Goal: Transaction & Acquisition: Purchase product/service

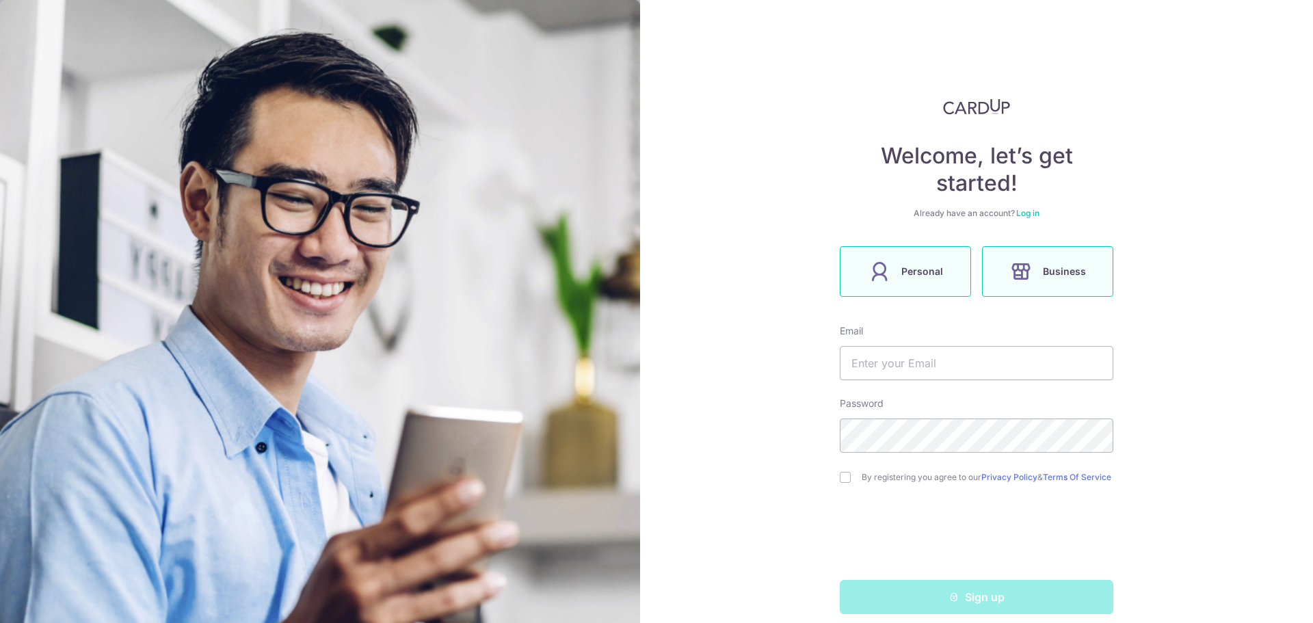
click at [900, 280] on label "Personal" at bounding box center [905, 271] width 131 height 51
click at [969, 363] on input "text" at bounding box center [977, 363] width 274 height 34
click at [968, 362] on input "text" at bounding box center [977, 363] width 274 height 34
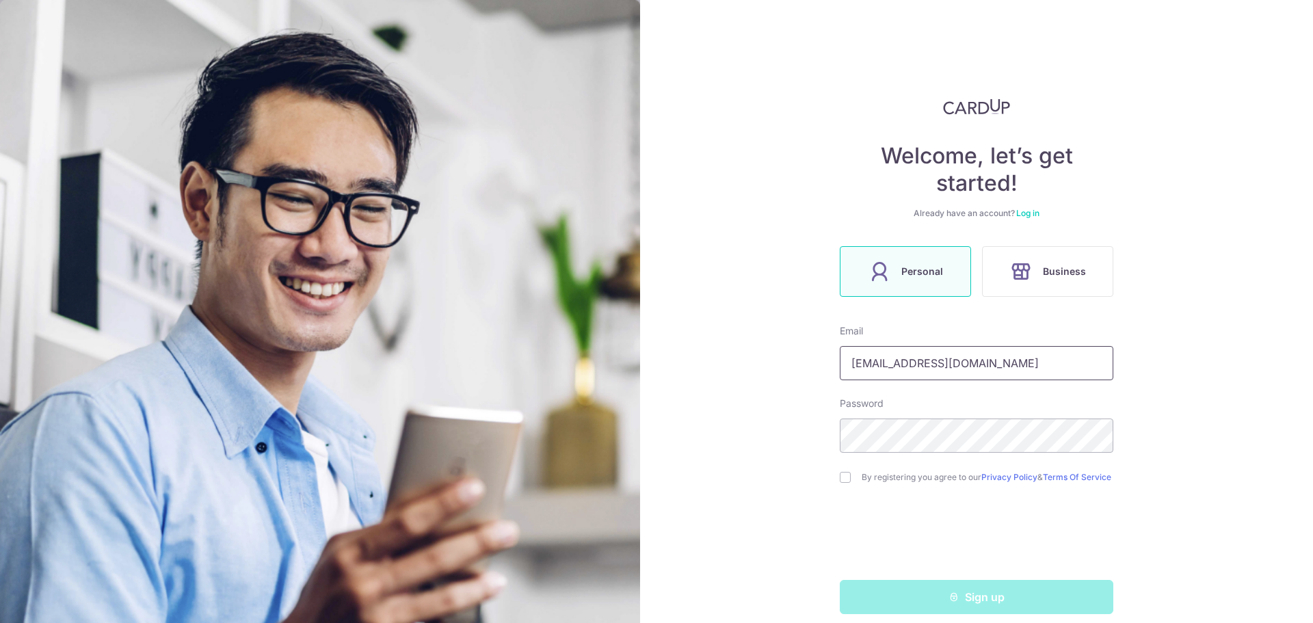
type input "[EMAIL_ADDRESS][DOMAIN_NAME]"
click at [846, 486] on div "By registering you agree to our Privacy Policy & Terms Of Service" at bounding box center [977, 477] width 274 height 16
click at [843, 482] on input "checkbox" at bounding box center [845, 477] width 11 height 11
checkbox input "true"
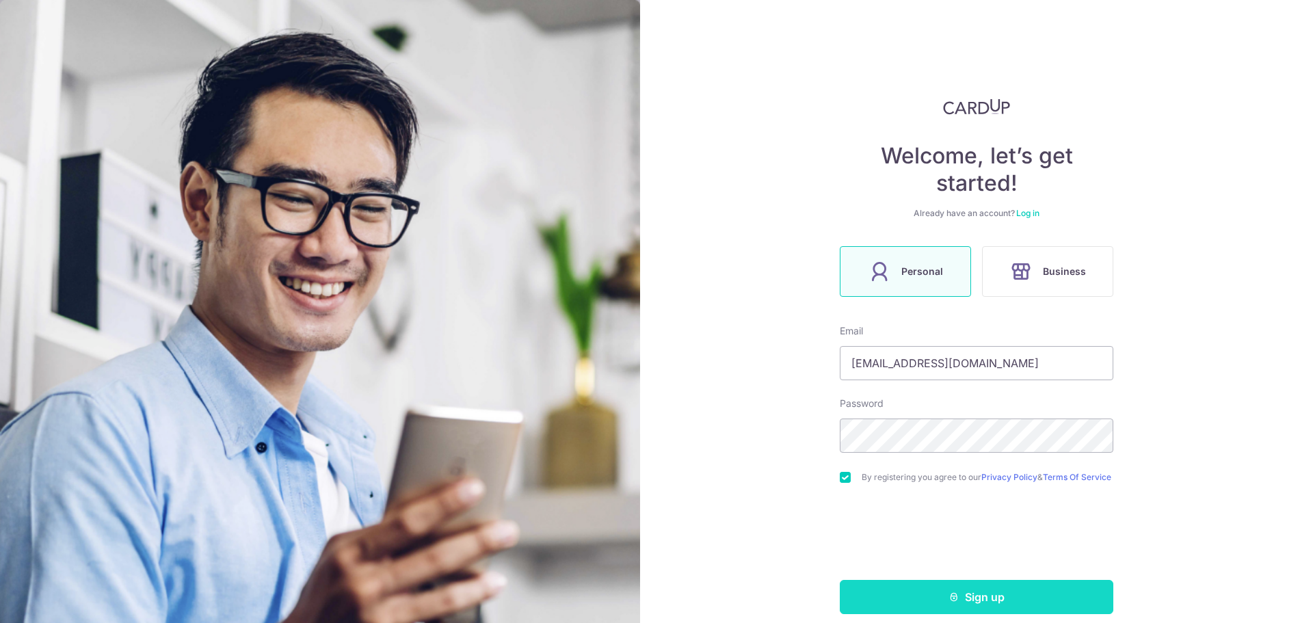
click at [920, 605] on button "Sign up" at bounding box center [977, 597] width 274 height 34
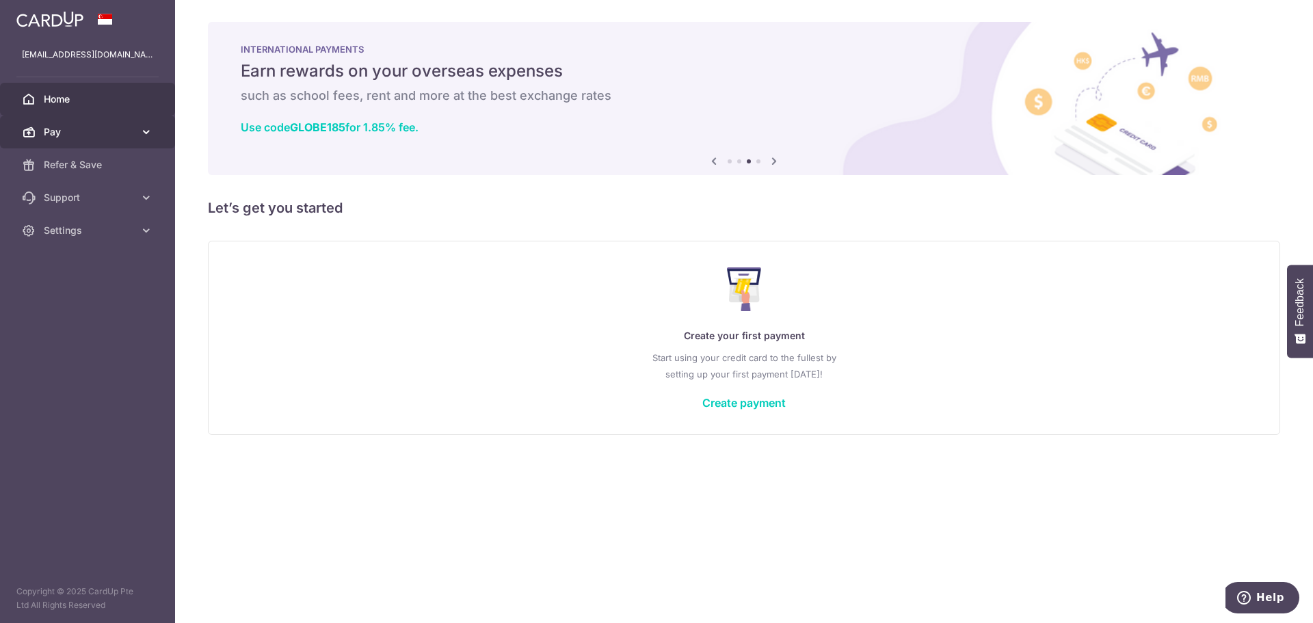
click at [147, 128] on icon at bounding box center [147, 132] width 14 height 14
drag, startPoint x: 685, startPoint y: 477, endPoint x: 696, endPoint y: 466, distance: 15.5
click at [685, 478] on div "× Pause Schedule Pause all future payments in this series Pause just this one p…" at bounding box center [744, 311] width 1138 height 623
click at [758, 408] on link "Create payment" at bounding box center [744, 403] width 83 height 14
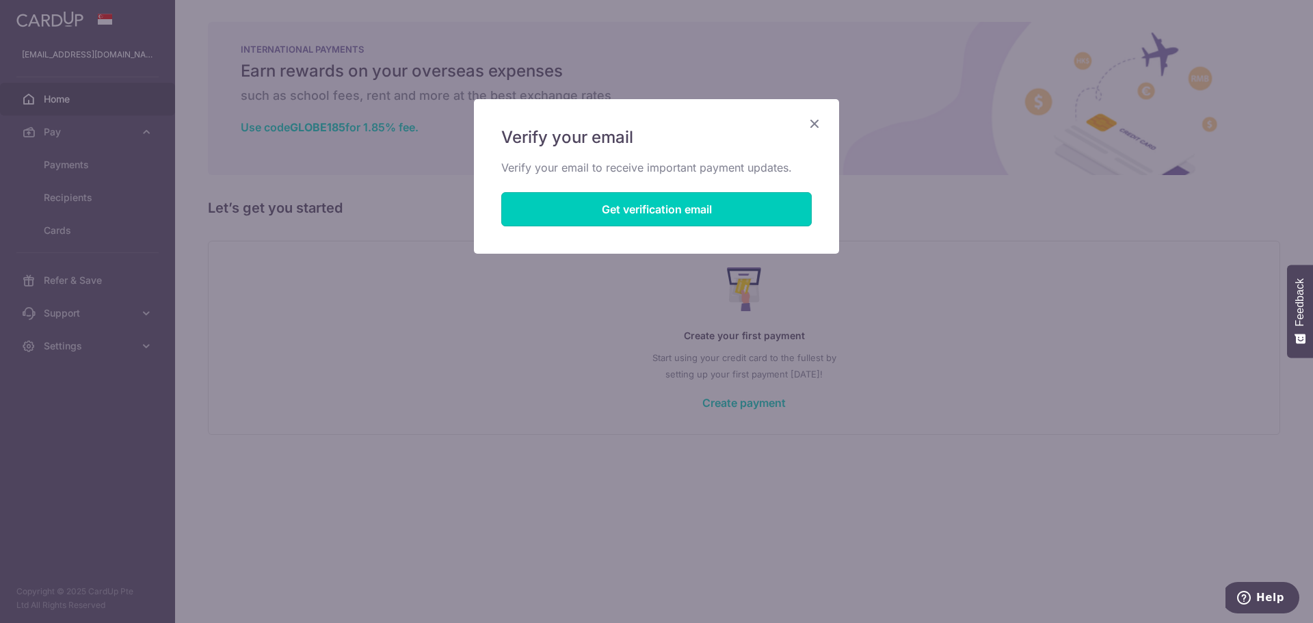
click at [640, 208] on button "Get verification email" at bounding box center [656, 209] width 311 height 34
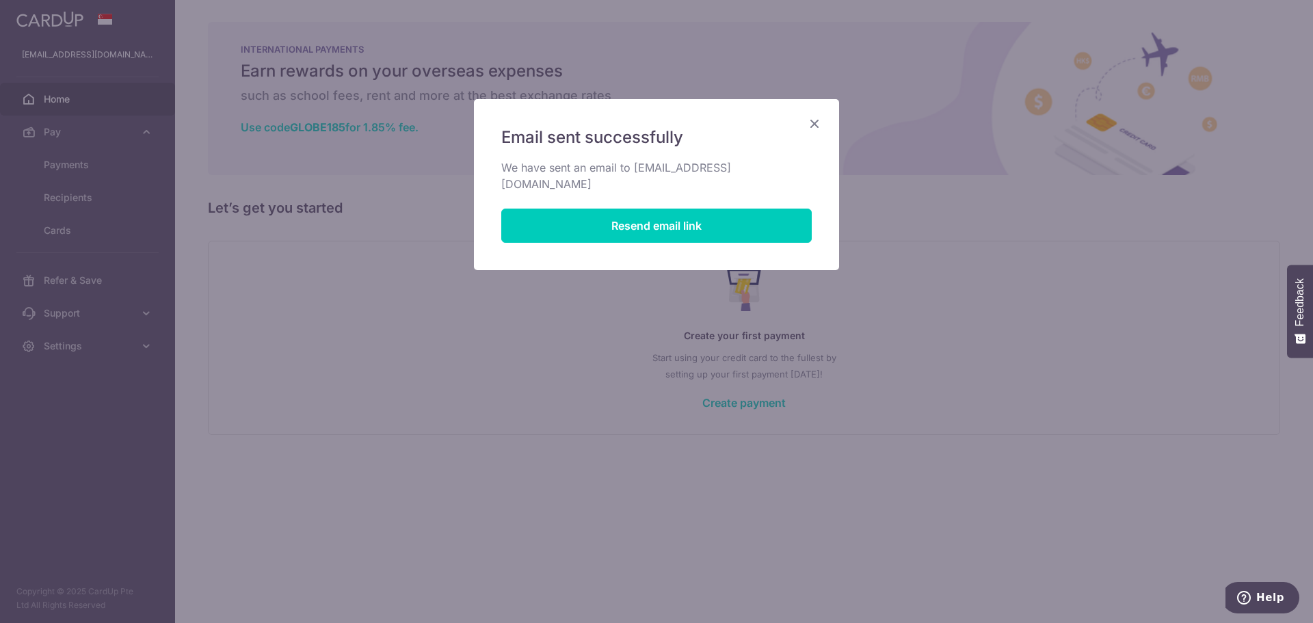
click at [812, 124] on icon "Close" at bounding box center [815, 123] width 16 height 17
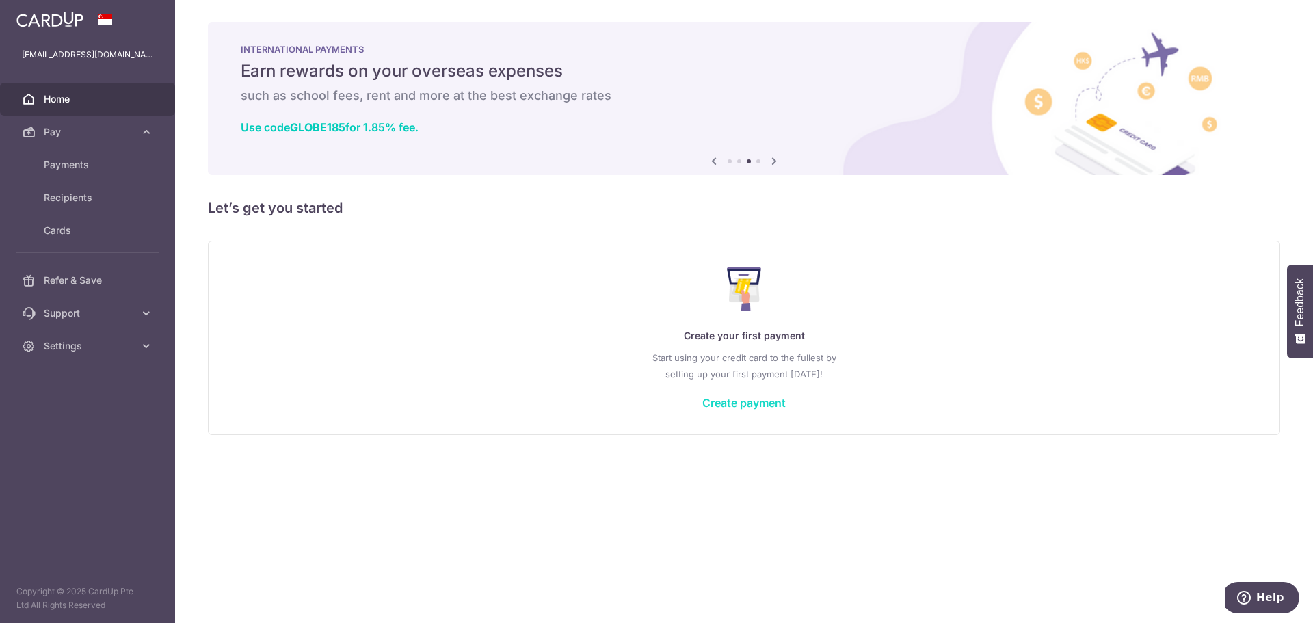
click at [771, 407] on link "Create payment" at bounding box center [744, 403] width 83 height 14
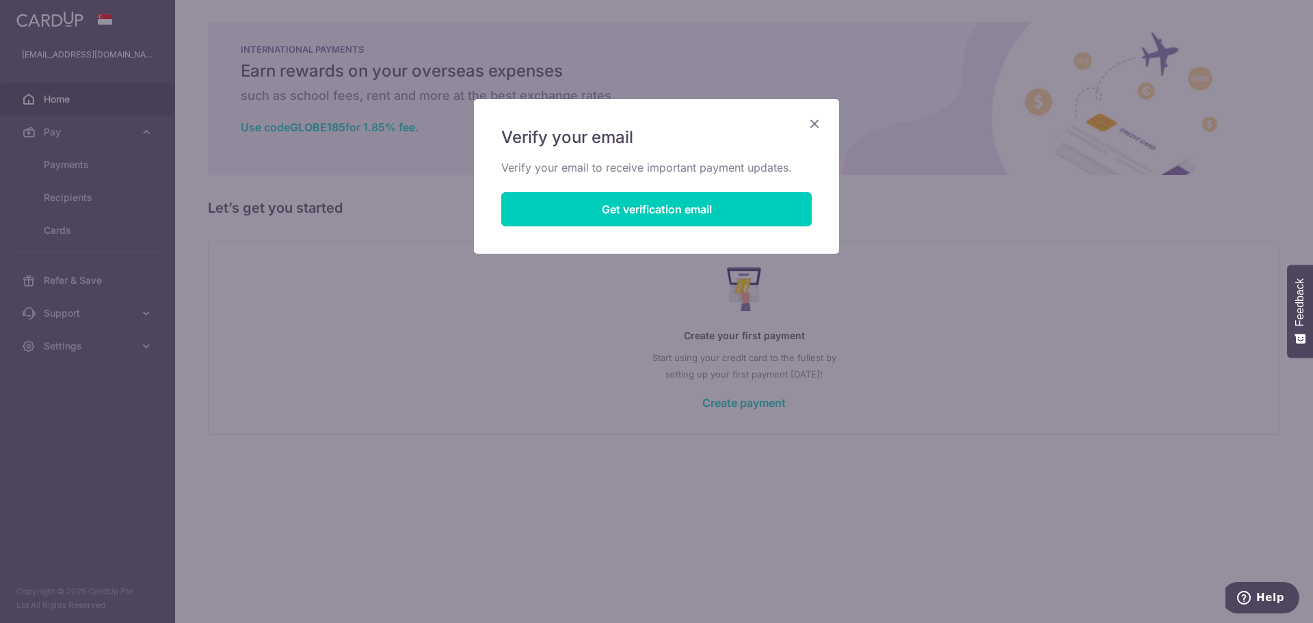
click at [820, 125] on icon "Close" at bounding box center [815, 123] width 16 height 17
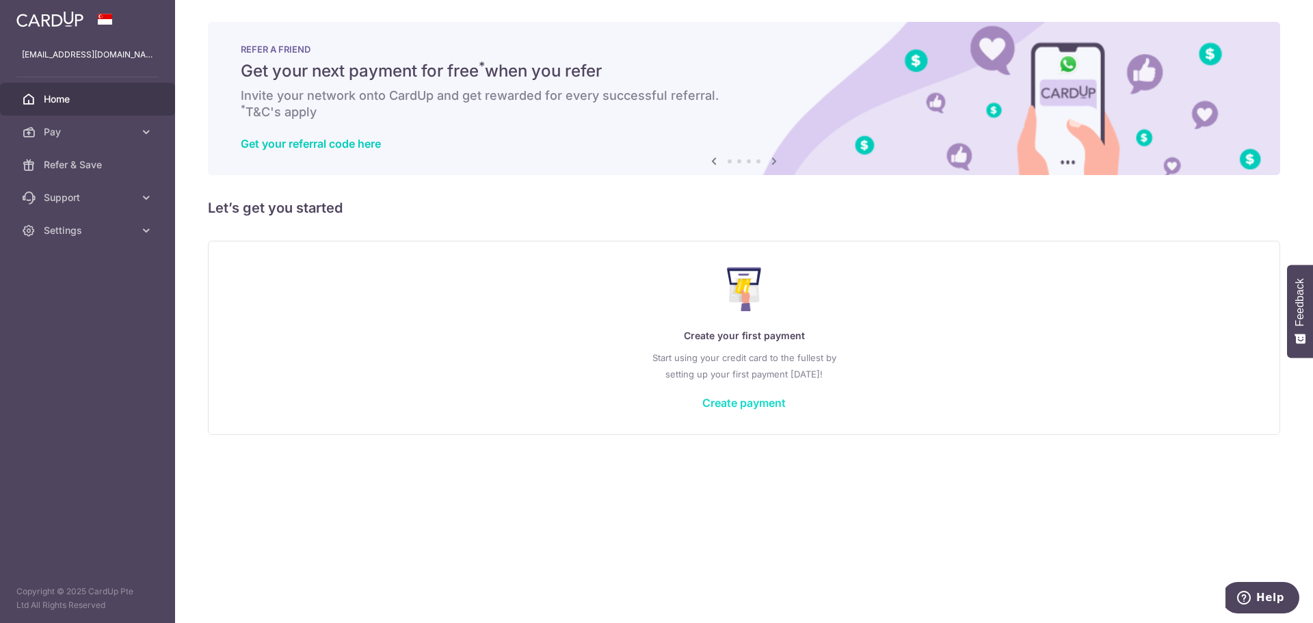
click at [726, 399] on link "Create payment" at bounding box center [744, 403] width 83 height 14
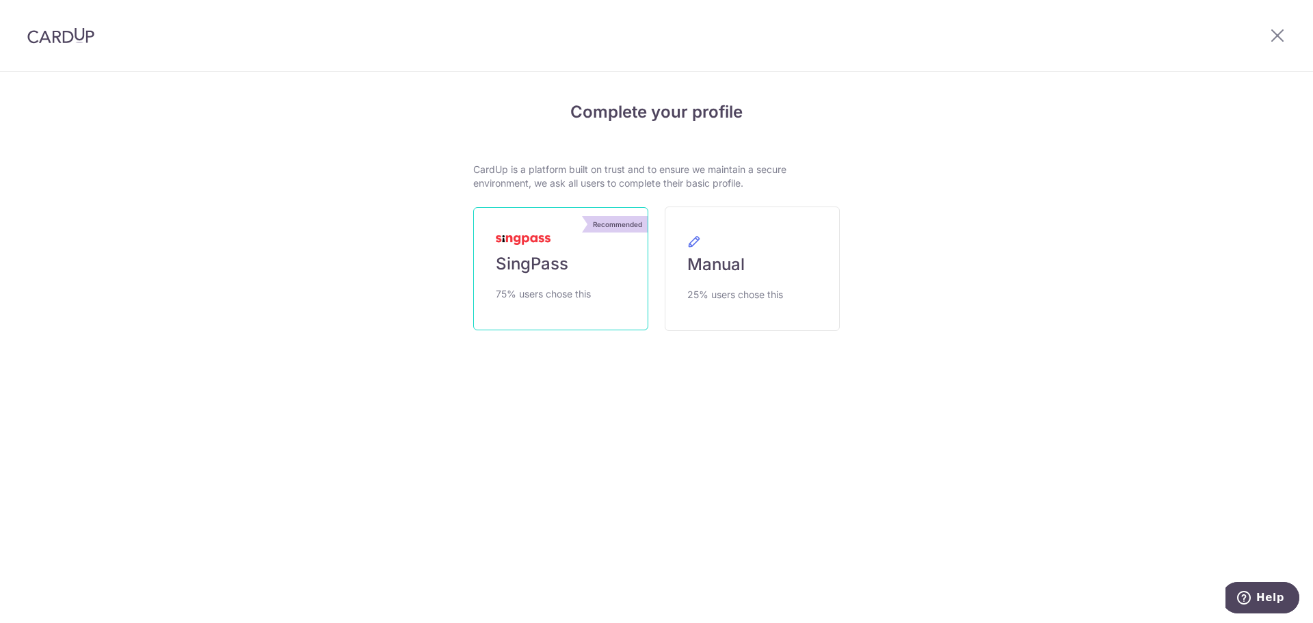
click at [555, 278] on link "Recommended SingPass 75% users chose this" at bounding box center [560, 268] width 175 height 123
click at [558, 257] on span "SingPass" at bounding box center [532, 264] width 73 height 22
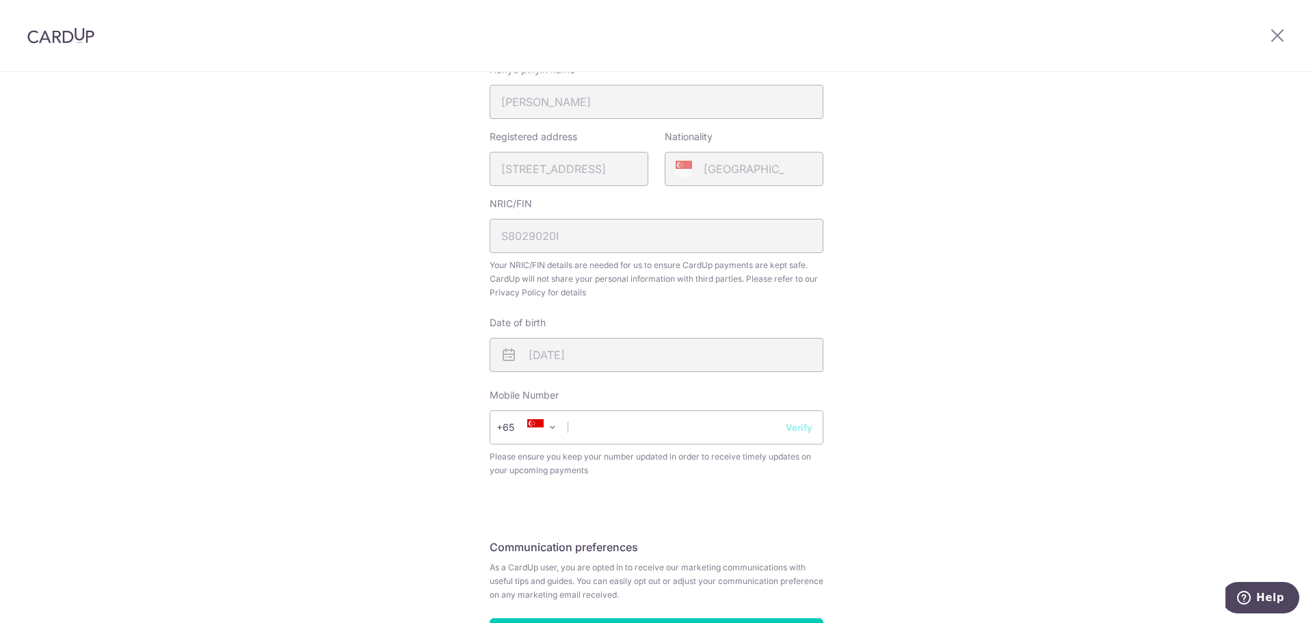
scroll to position [342, 0]
click at [677, 421] on input "text" at bounding box center [657, 427] width 334 height 34
drag, startPoint x: 622, startPoint y: 424, endPoint x: 457, endPoint y: 422, distance: 164.9
click at [457, 422] on div "Review your details Your Details Please provide your full name as per your NRIC…" at bounding box center [656, 228] width 1313 height 997
type input "90409717"
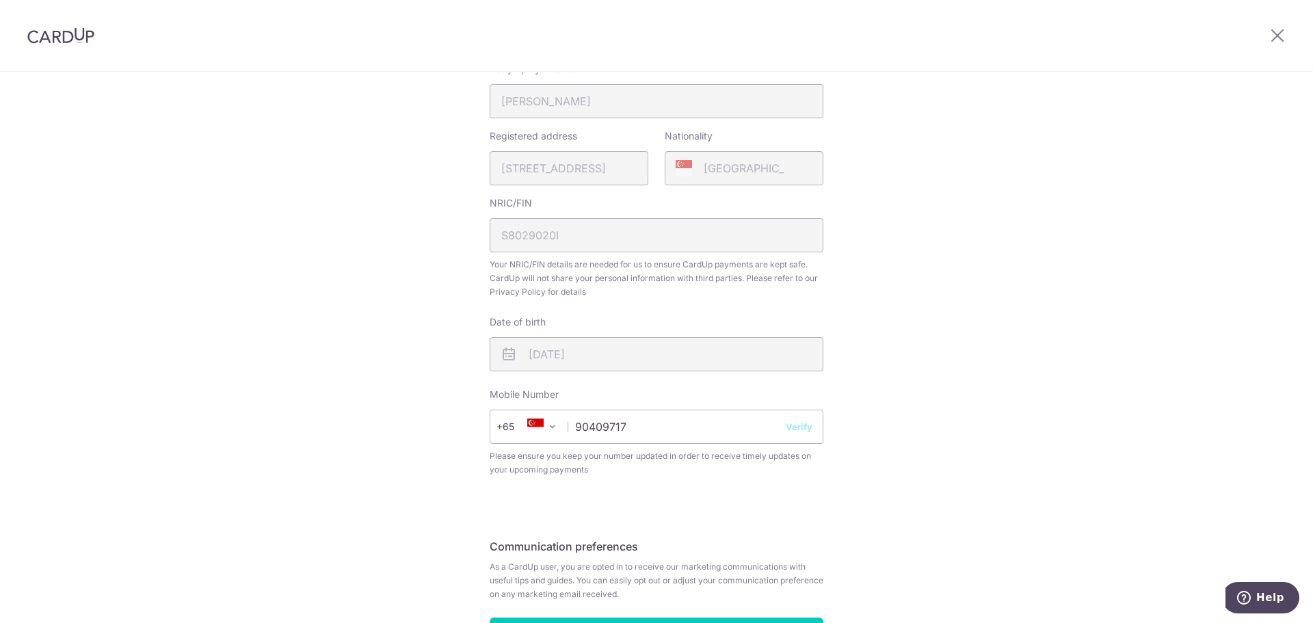
click at [802, 423] on button "Verify" at bounding box center [799, 427] width 27 height 14
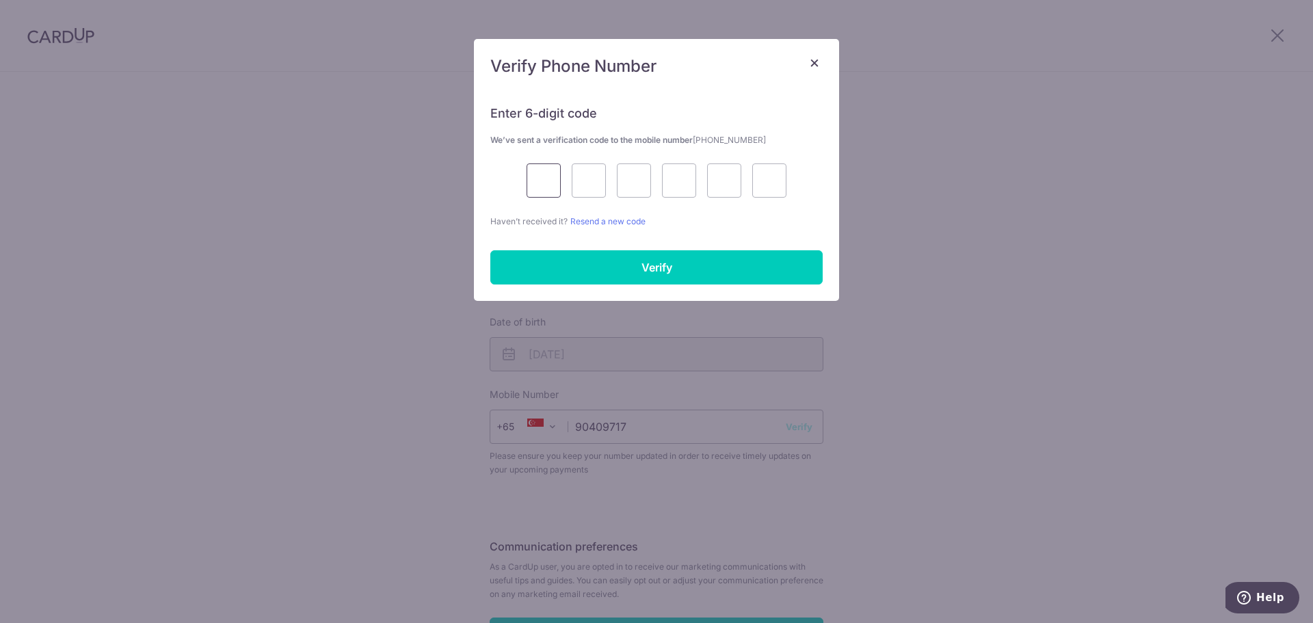
click at [538, 172] on input "text" at bounding box center [544, 180] width 34 height 34
type input "5"
type input "7"
type input "9"
type input "8"
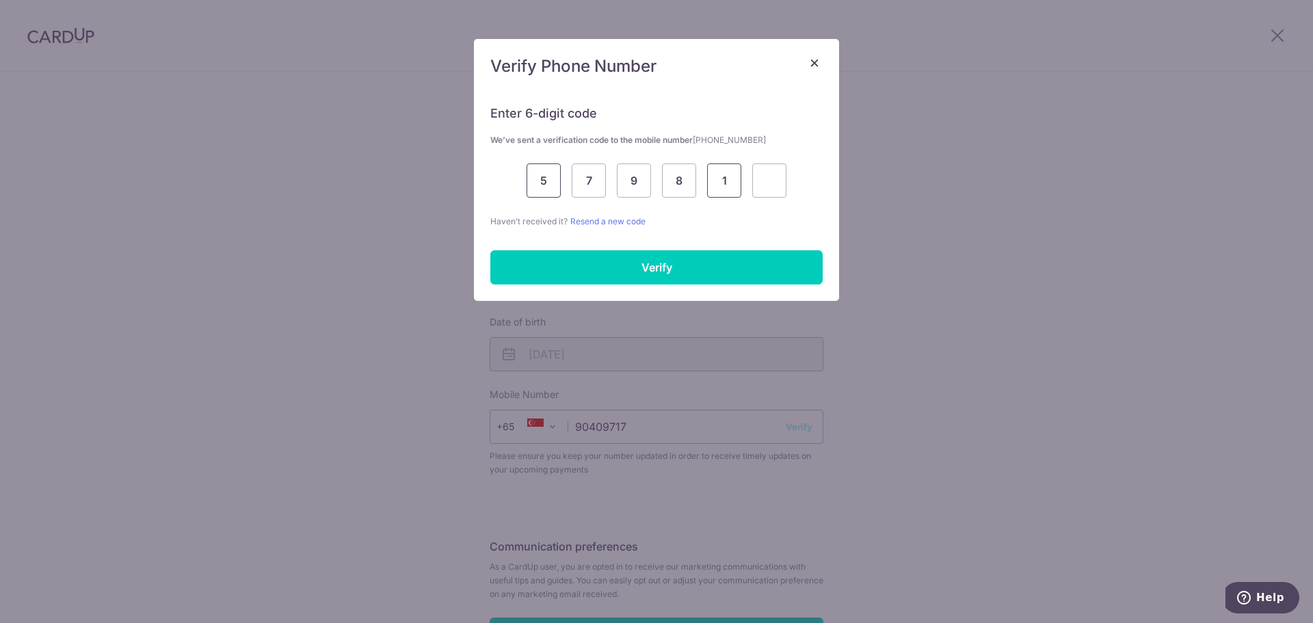
type input "1"
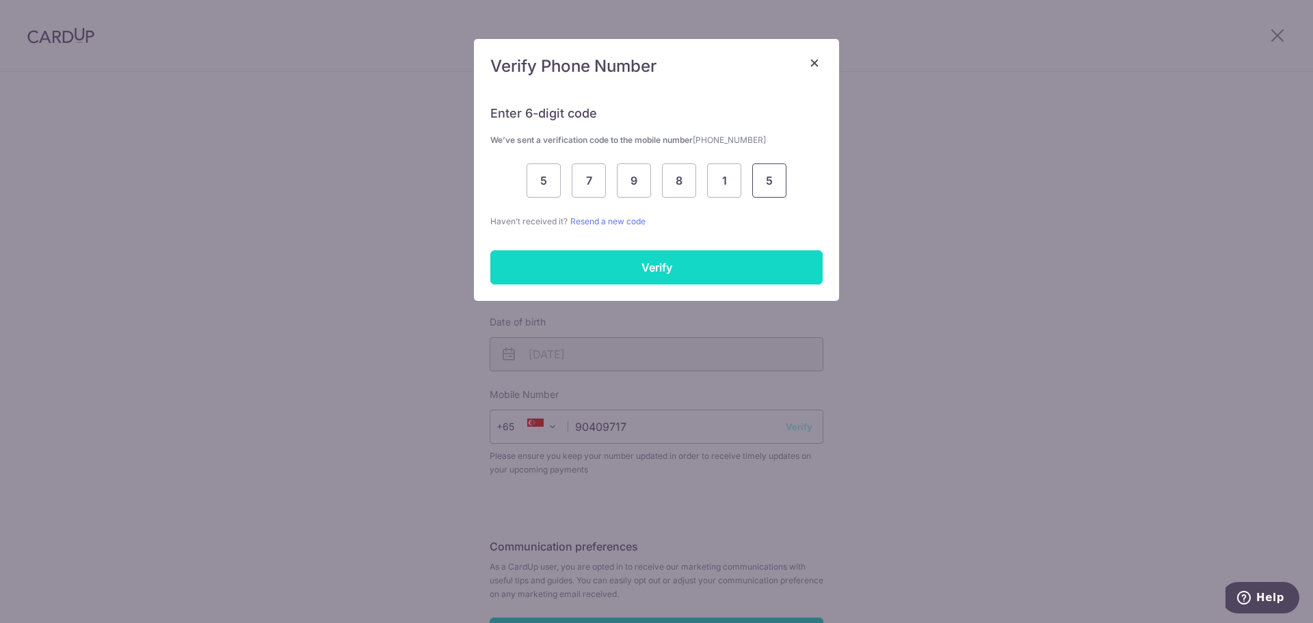
type input "5"
click at [646, 258] on input "Verify" at bounding box center [656, 267] width 332 height 34
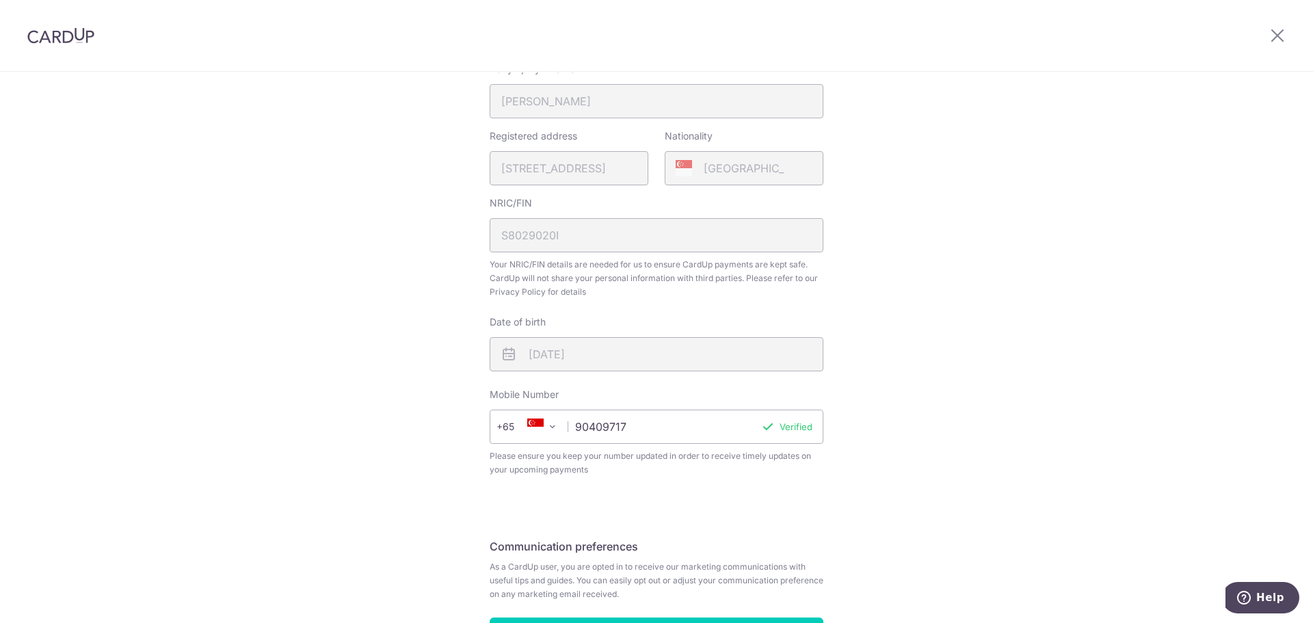
scroll to position [446, 0]
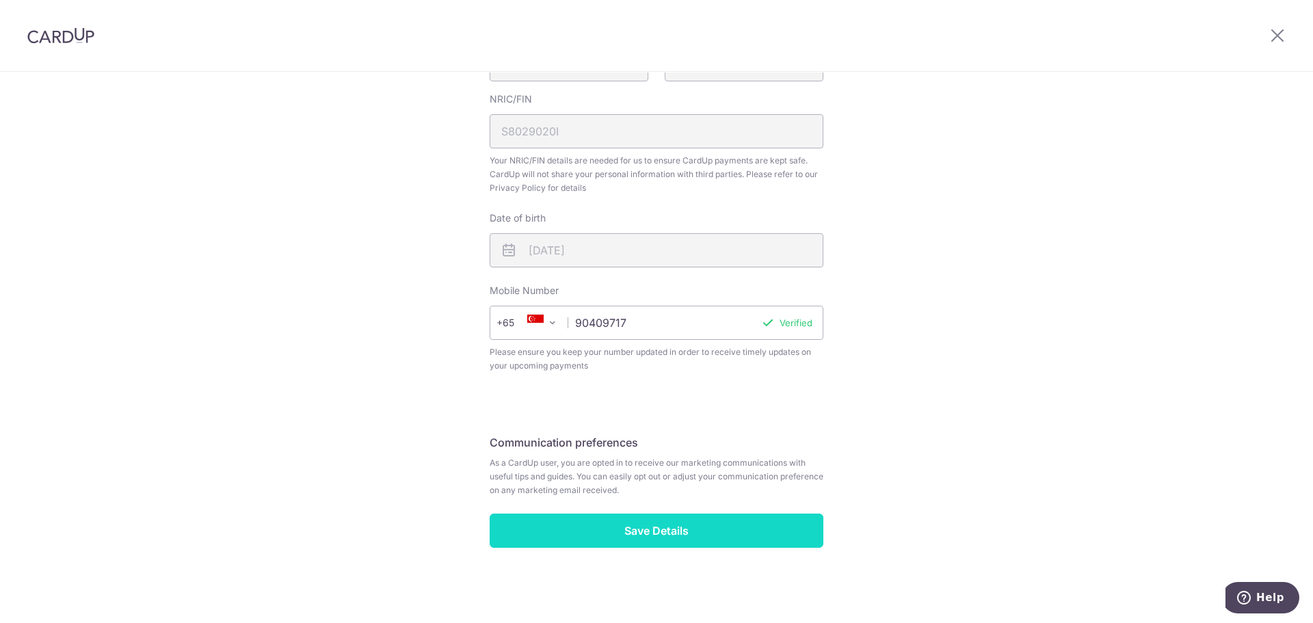
click at [760, 529] on input "Save Details" at bounding box center [657, 531] width 334 height 34
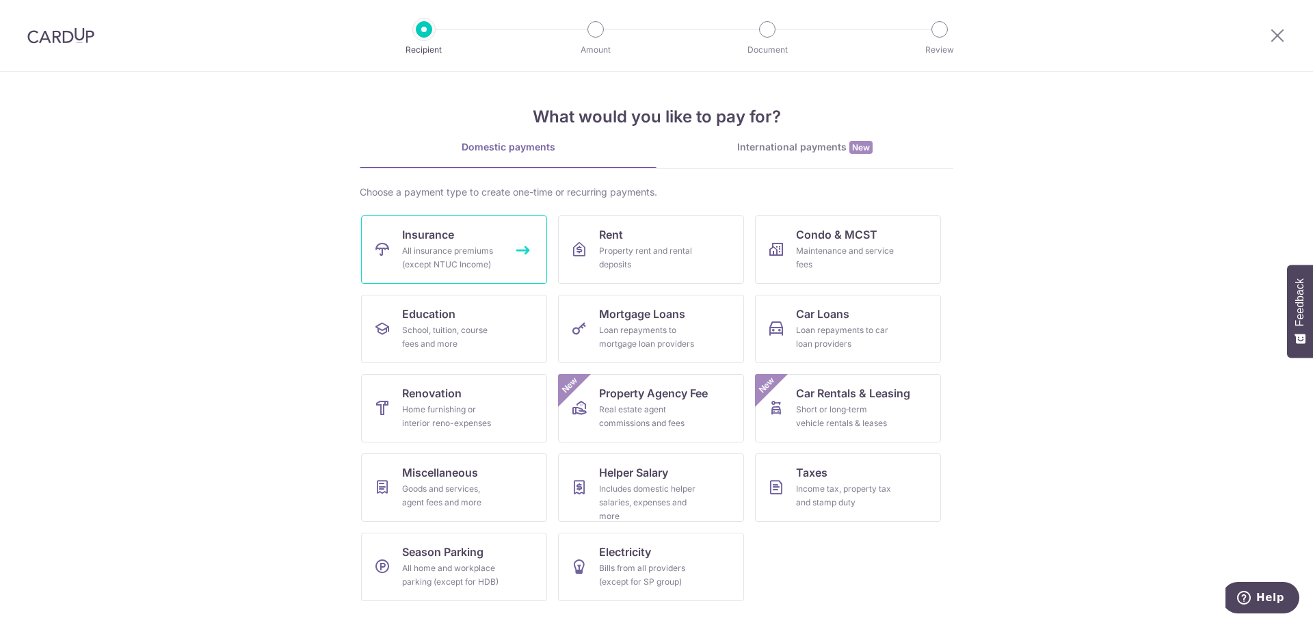
click at [446, 242] on span "Insurance" at bounding box center [428, 234] width 52 height 16
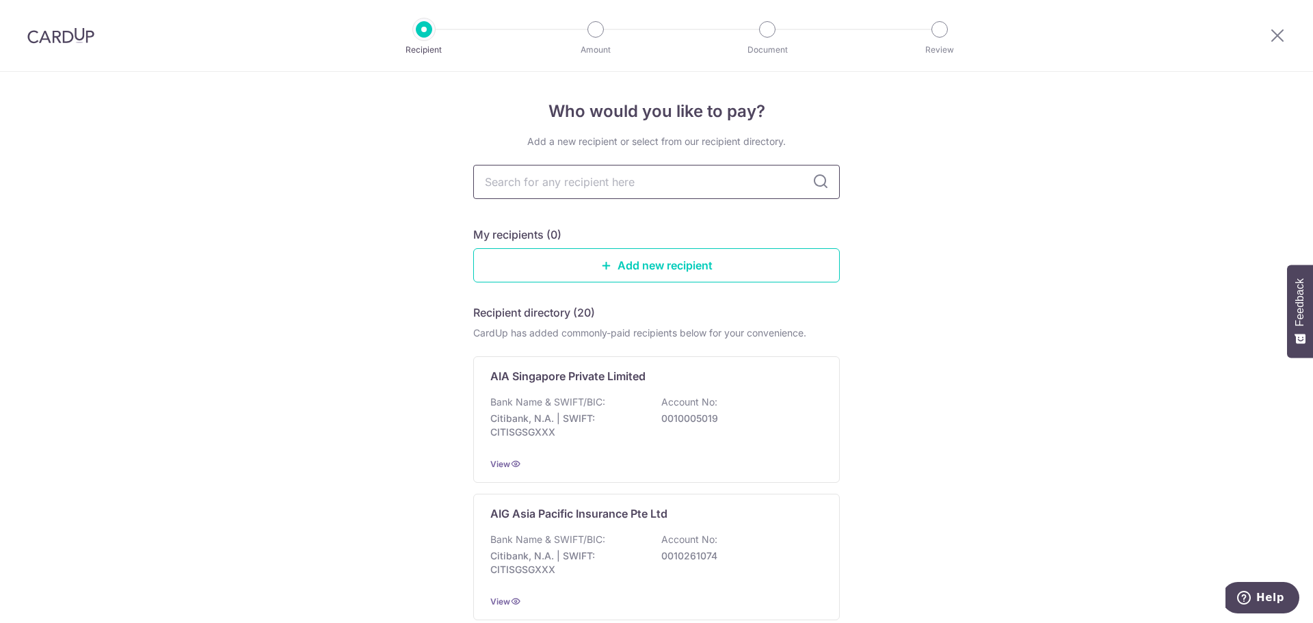
click at [705, 179] on input "text" at bounding box center [656, 182] width 367 height 34
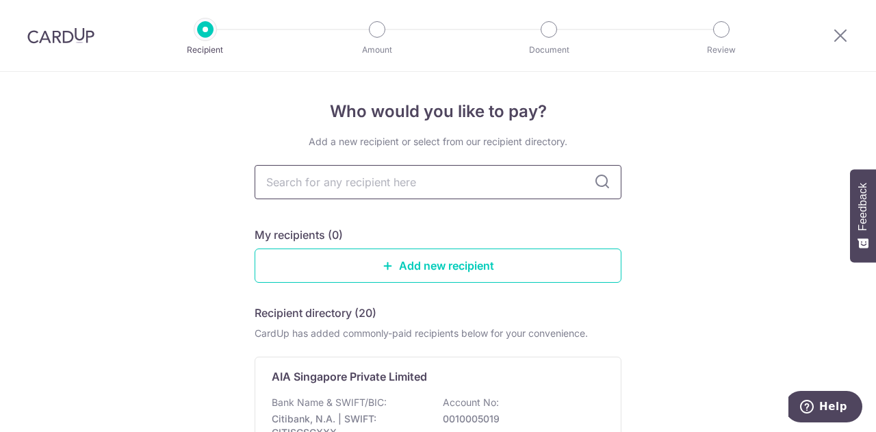
click at [410, 181] on input "text" at bounding box center [437, 182] width 367 height 34
type input "p"
type input "pru"
type input "prud"
type input "prudential"
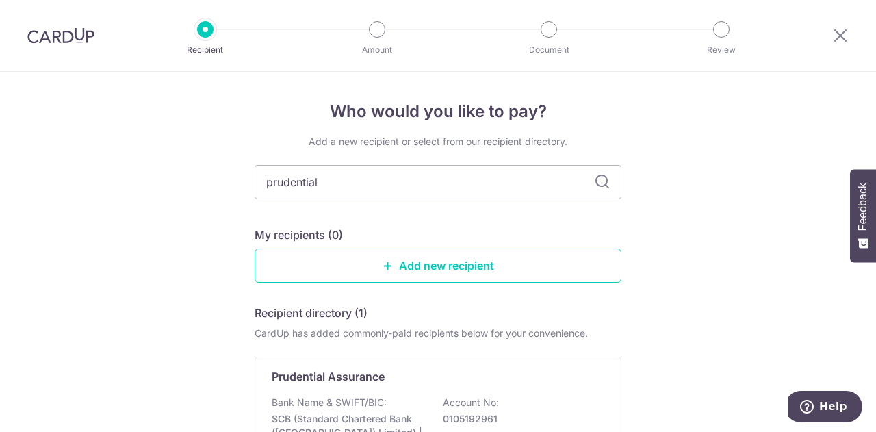
click at [597, 186] on icon at bounding box center [602, 182] width 16 height 16
click at [511, 174] on input "prudential" at bounding box center [437, 182] width 367 height 34
drag, startPoint x: 454, startPoint y: 179, endPoint x: 27, endPoint y: 145, distance: 428.2
click at [0, 150] on div "Who would you like to pay? Add a new recipient or select from our recipient dir…" at bounding box center [438, 340] width 876 height 537
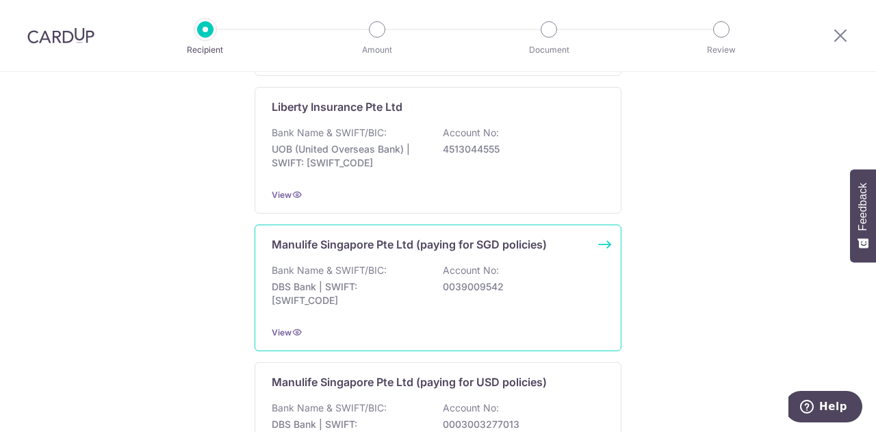
scroll to position [1432, 0]
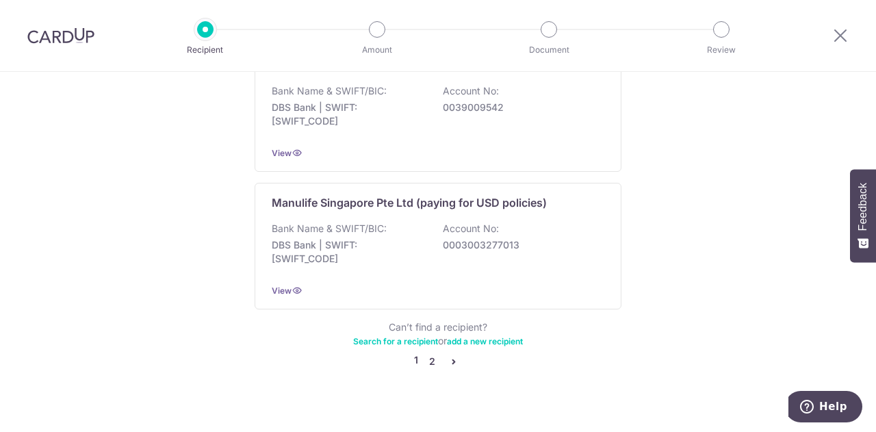
click at [430, 353] on link "2" at bounding box center [431, 361] width 16 height 16
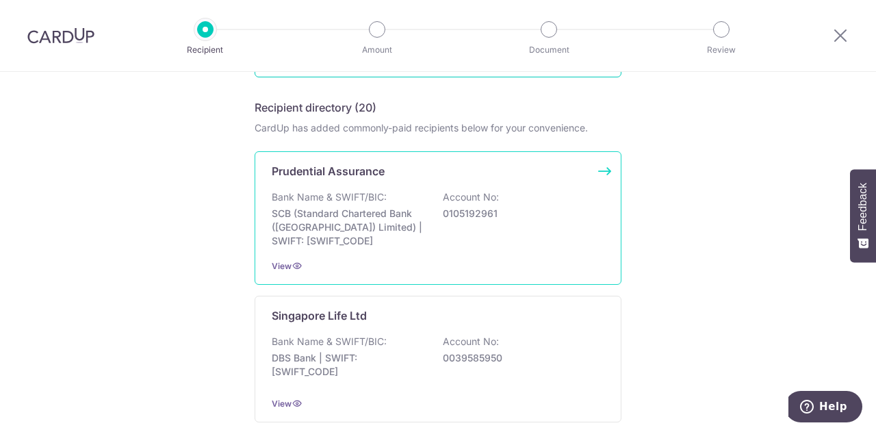
scroll to position [205, 0]
click at [291, 265] on icon at bounding box center [296, 265] width 11 height 11
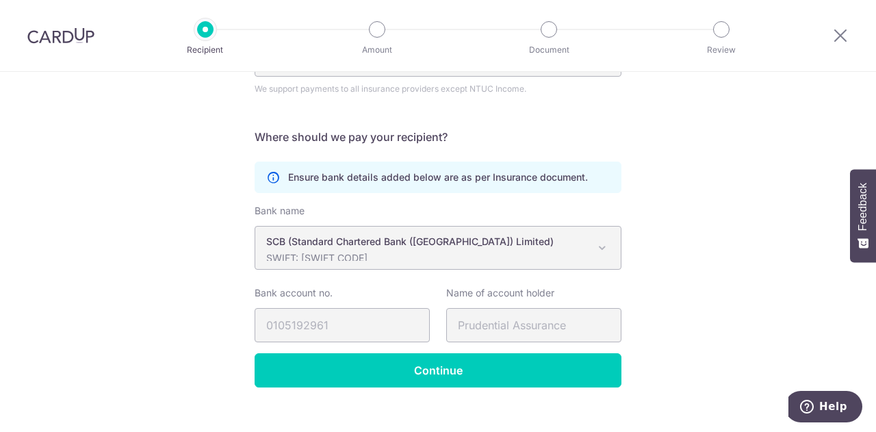
scroll to position [218, 0]
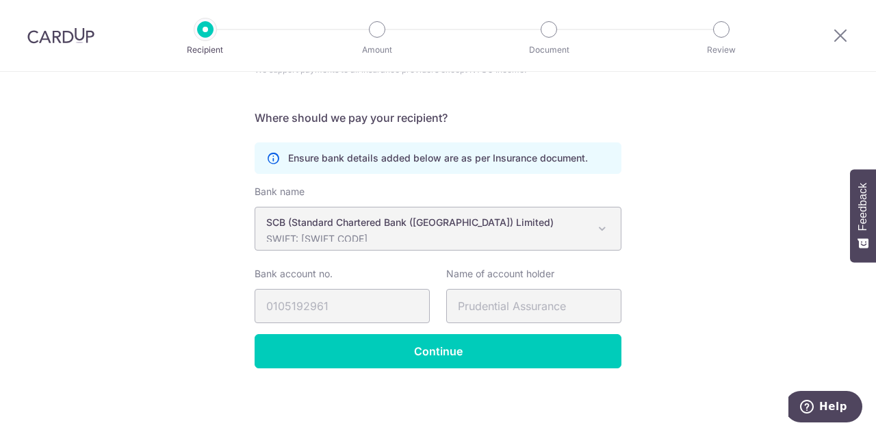
click at [597, 225] on span at bounding box center [602, 228] width 16 height 16
click at [461, 221] on p "SCB (Standard Chartered Bank (Singapore) Limited)" at bounding box center [427, 222] width 322 height 14
drag, startPoint x: 484, startPoint y: 352, endPoint x: 503, endPoint y: 341, distance: 22.7
click at [484, 352] on input "Continue" at bounding box center [437, 351] width 367 height 34
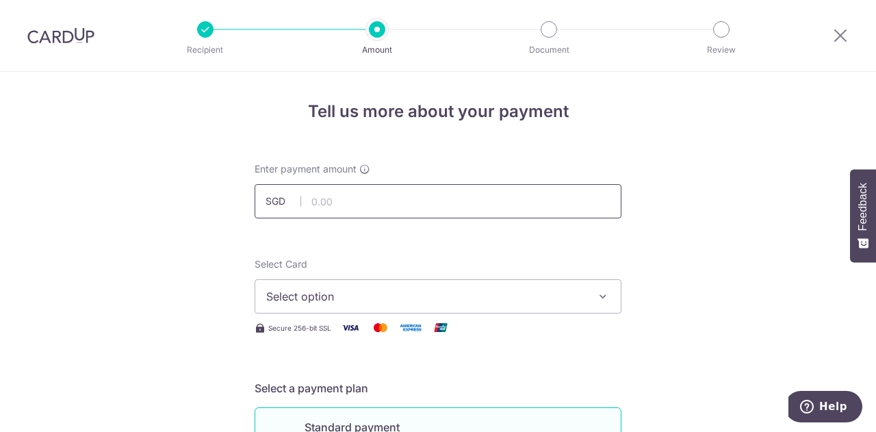
click at [325, 202] on input "text" at bounding box center [437, 201] width 367 height 34
type input "10,000.00"
click at [365, 289] on span "Select option" at bounding box center [425, 296] width 319 height 16
click at [350, 335] on span "Add credit card" at bounding box center [450, 335] width 319 height 14
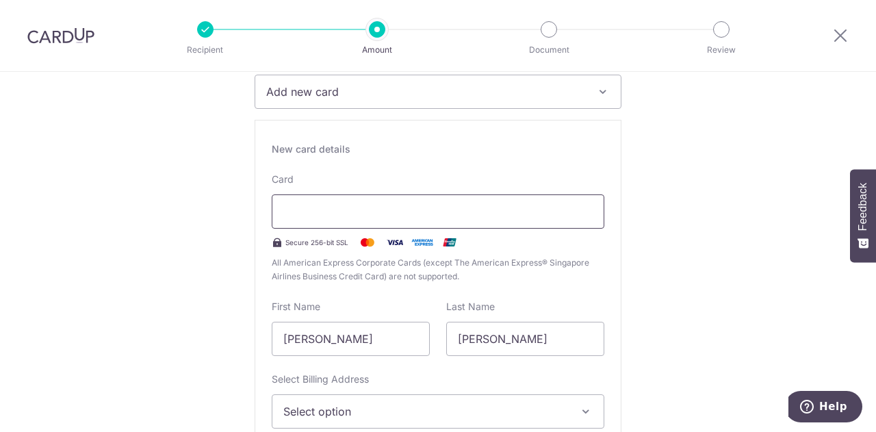
scroll to position [205, 0]
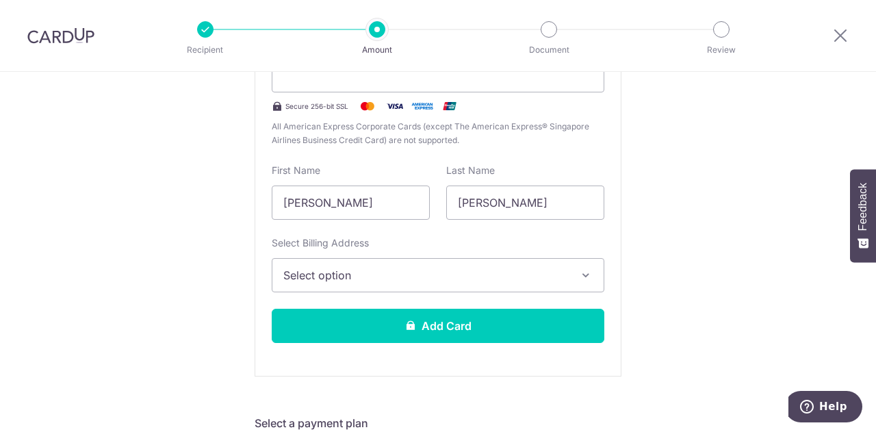
scroll to position [342, 0]
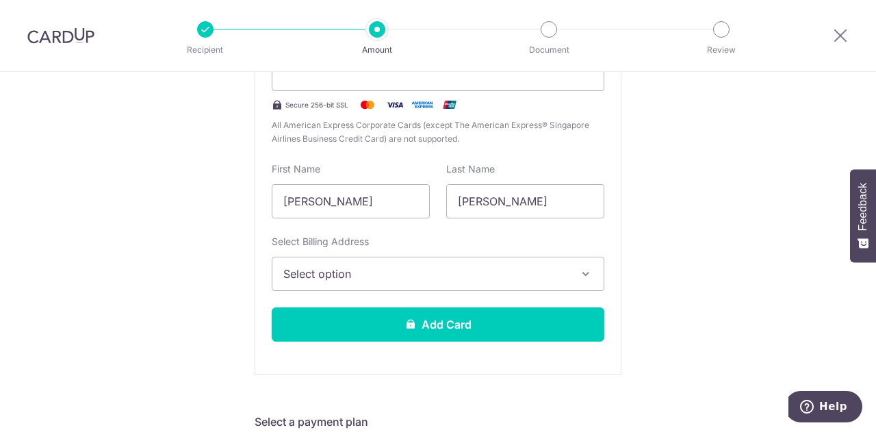
click at [410, 276] on span "Select option" at bounding box center [425, 273] width 285 height 16
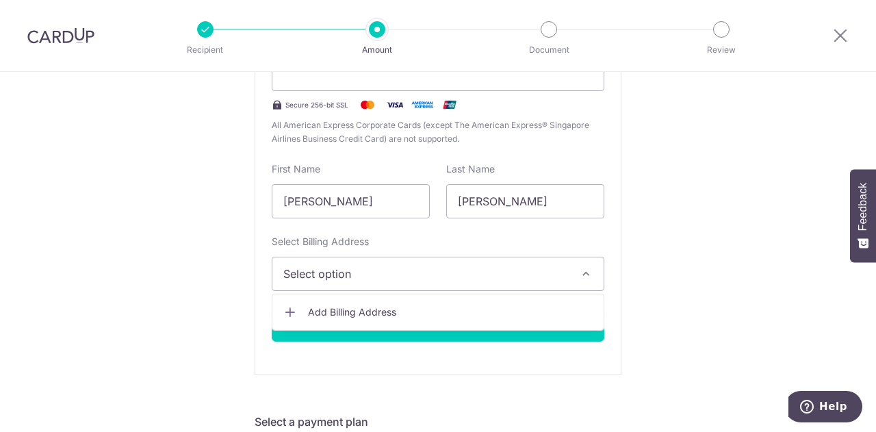
click at [364, 311] on span "Add Billing Address" at bounding box center [450, 312] width 285 height 14
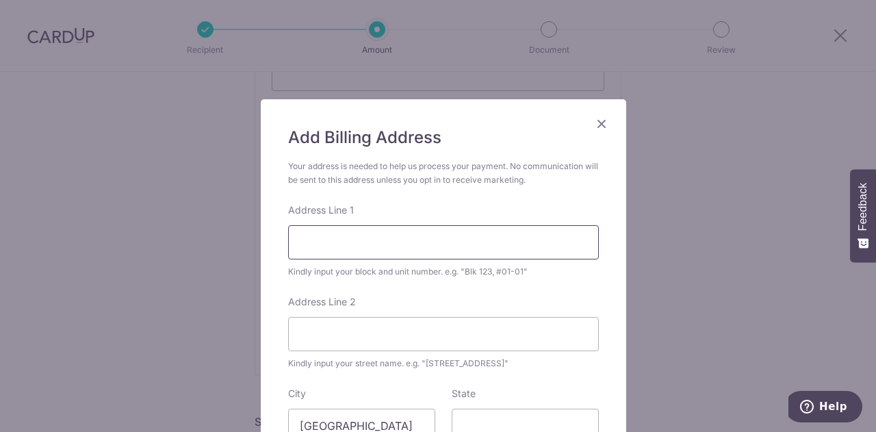
click at [367, 236] on input "Address Line 1" at bounding box center [443, 242] width 311 height 34
type input "blk 243 Bukit Panjang Ring Road"
click at [356, 337] on input "Address Line 2" at bounding box center [443, 334] width 311 height 34
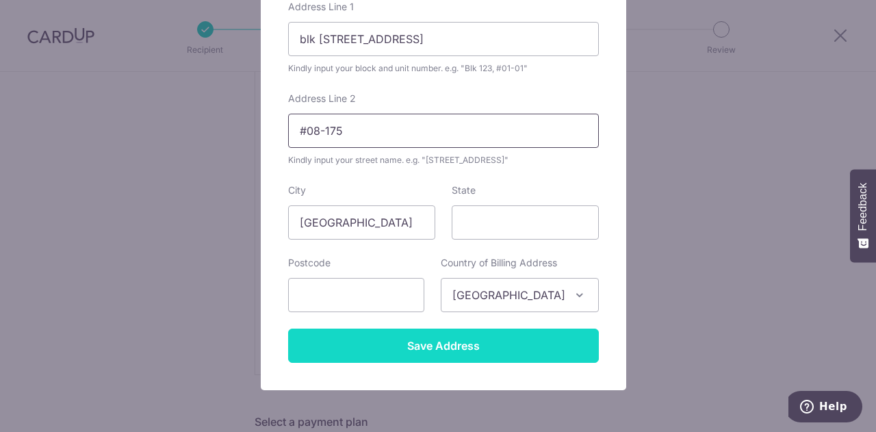
scroll to position [205, 0]
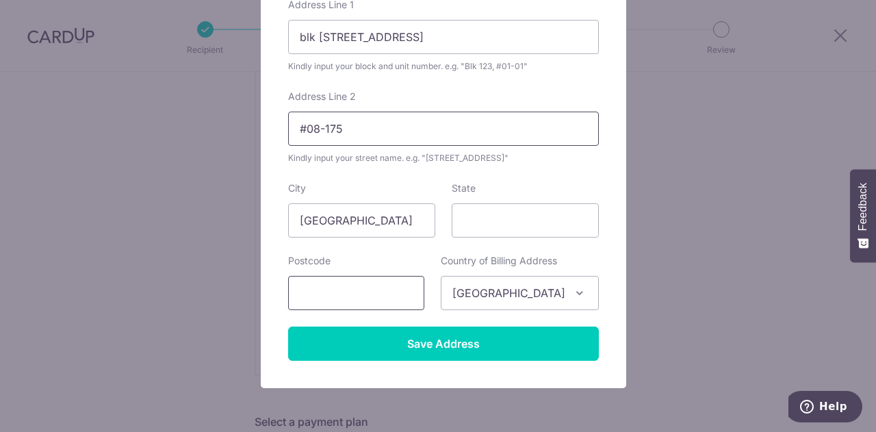
type input "#08-175"
click at [382, 288] on input "text" at bounding box center [356, 293] width 136 height 34
type input "670243"
click at [490, 341] on input "Save Address" at bounding box center [443, 343] width 311 height 34
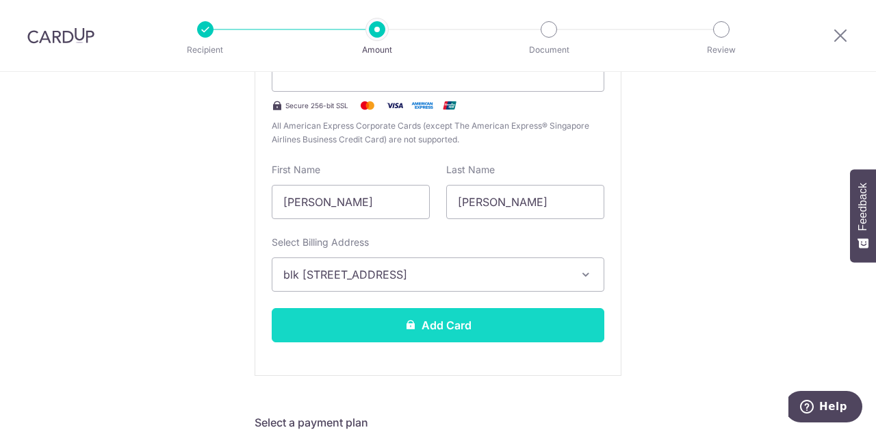
scroll to position [342, 0]
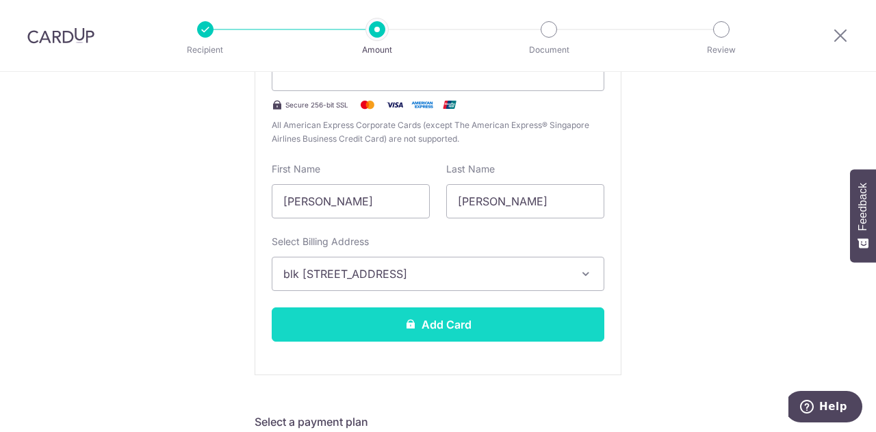
click at [488, 317] on button "Add Card" at bounding box center [438, 324] width 332 height 34
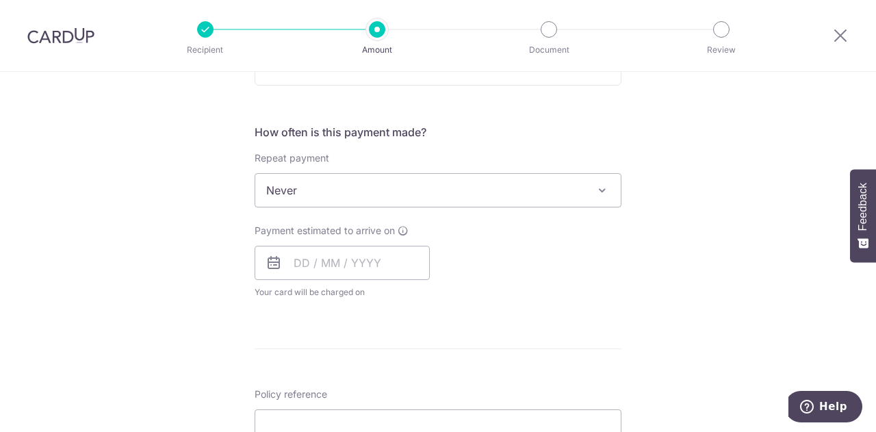
scroll to position [478, 0]
click at [604, 189] on span at bounding box center [602, 189] width 16 height 16
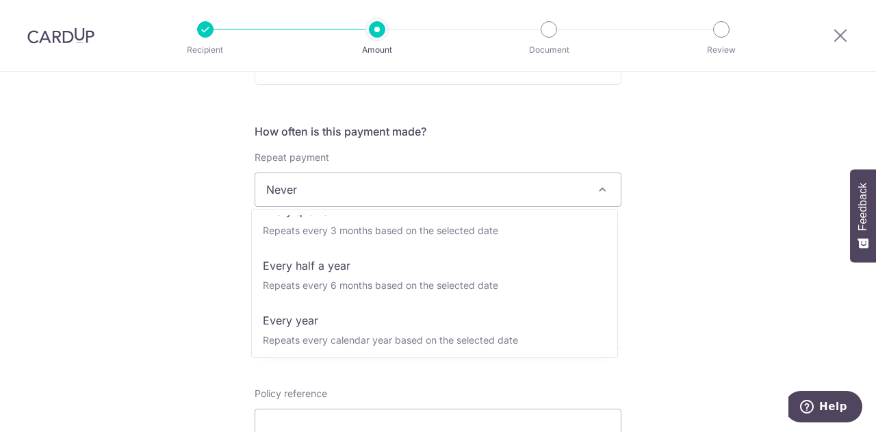
scroll to position [192, 0]
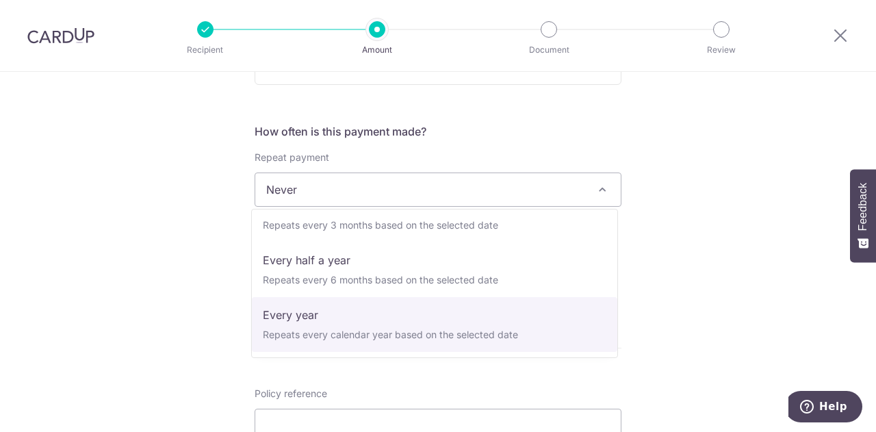
select select "6"
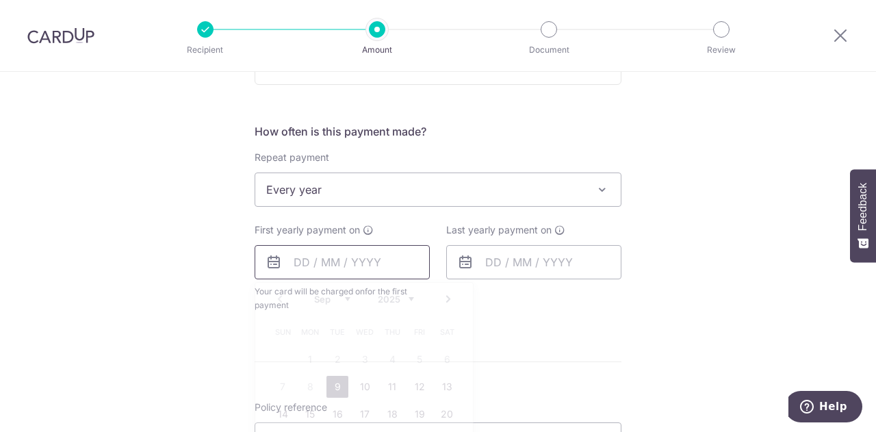
click at [306, 257] on input "text" at bounding box center [341, 262] width 175 height 34
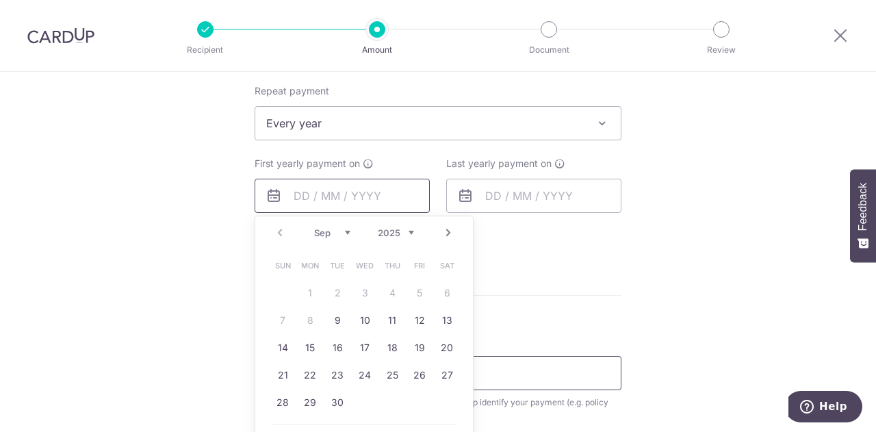
scroll to position [546, 0]
click at [690, 250] on div "Tell us more about your payment Enter payment amount SGD 10,000.00 10000.00 Car…" at bounding box center [438, 151] width 876 height 1251
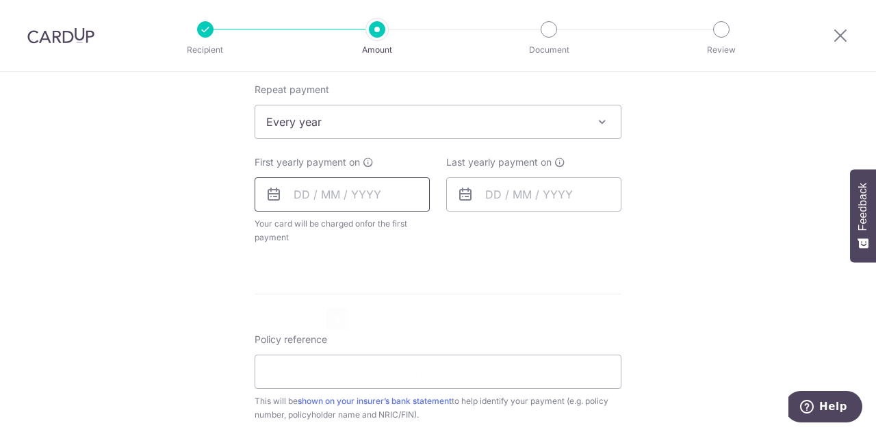
click at [326, 200] on input "text" at bounding box center [341, 194] width 175 height 34
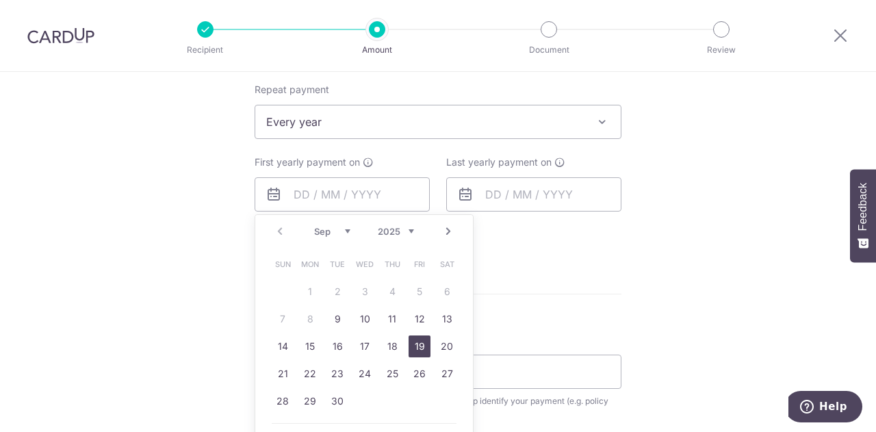
click at [415, 346] on link "19" at bounding box center [419, 346] width 22 height 22
type input "[DATE]"
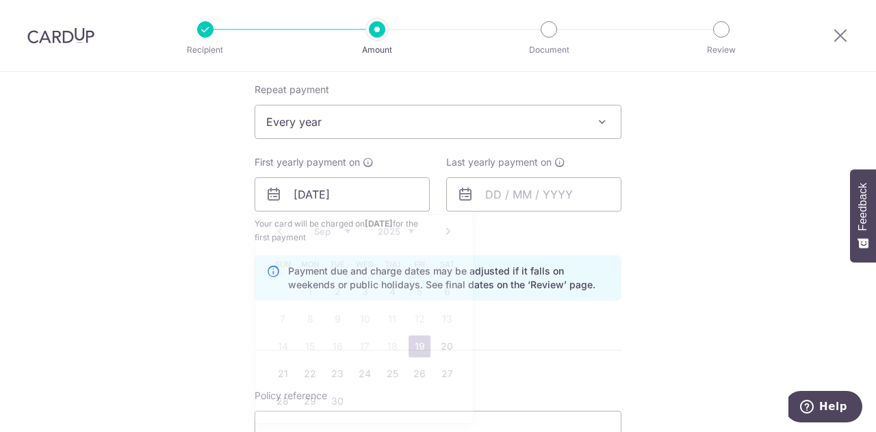
click at [415, 346] on form "Enter payment amount SGD 10,000.00 10000.00 Card added successfully Select Card…" at bounding box center [437, 192] width 367 height 1153
click at [501, 188] on input "text" at bounding box center [533, 194] width 175 height 34
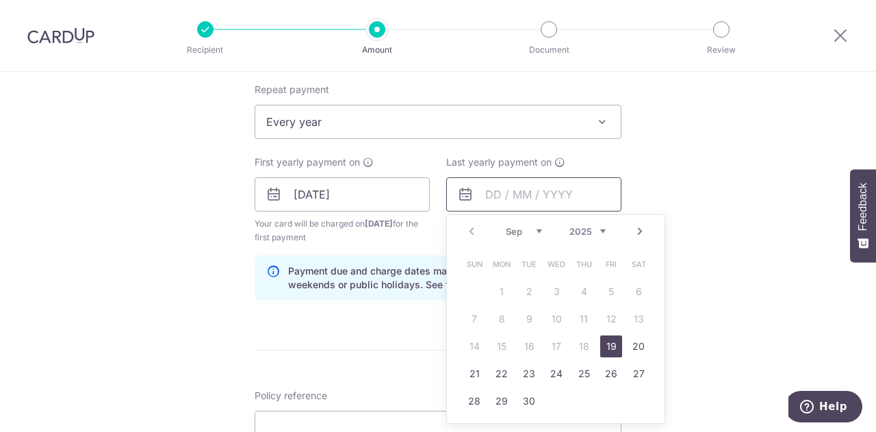
click at [501, 188] on input "text" at bounding box center [533, 194] width 175 height 34
click at [597, 228] on select "2025 2026 2027 2028 2029 2030 2031 2032 2033 2034 2035" at bounding box center [587, 231] width 36 height 11
click at [601, 232] on select "2025 2026 2027 2028 2029 2030 2031 2032 2033 2034 2035" at bounding box center [587, 231] width 36 height 11
click at [555, 373] on link "20" at bounding box center [556, 374] width 22 height 22
type input "[DATE]"
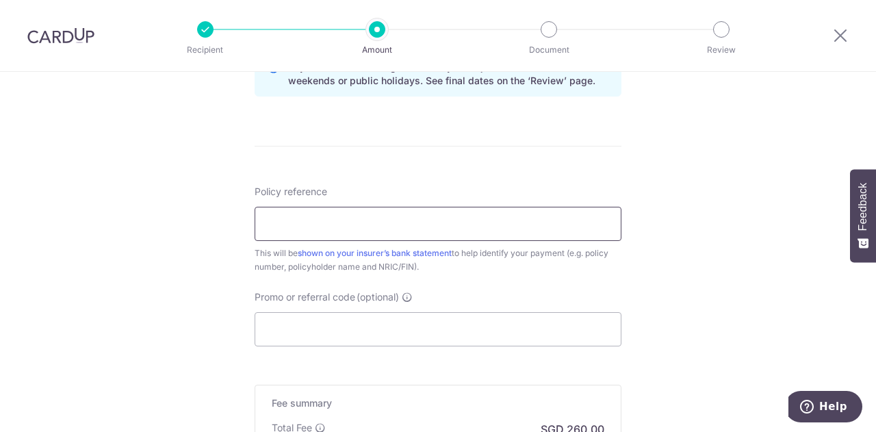
scroll to position [750, 0]
click at [340, 207] on input "Policy reference" at bounding box center [437, 223] width 367 height 34
click at [412, 220] on input "Policy reference" at bounding box center [437, 223] width 367 height 34
paste input "A1414111"
type input "A1414111"
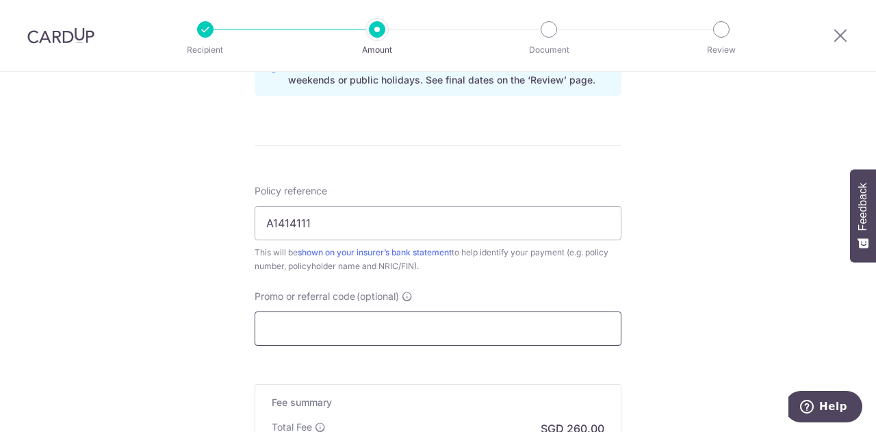
click at [336, 327] on input "Promo or referral code (optional)" at bounding box center [437, 328] width 367 height 34
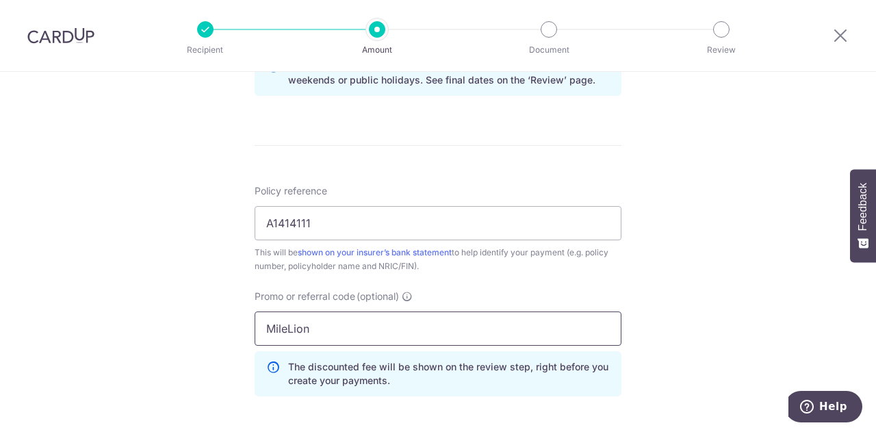
drag, startPoint x: 312, startPoint y: 334, endPoint x: 207, endPoint y: 322, distance: 106.1
click at [207, 322] on div "Tell us more about your payment Enter payment amount SGD 10,000.00 10000.00 Car…" at bounding box center [438, 5] width 876 height 1369
paste input "ILELION"
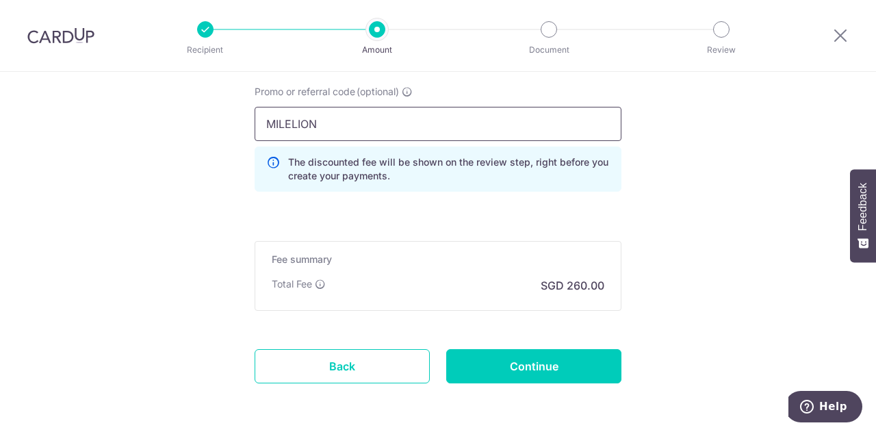
scroll to position [956, 0]
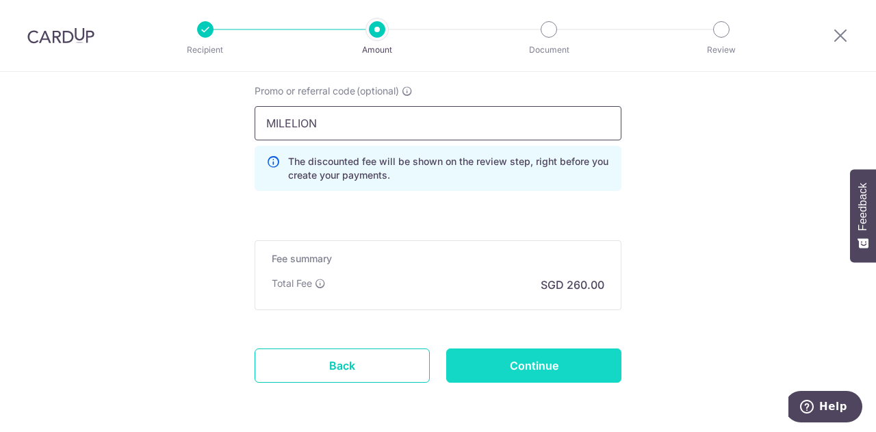
type input "MILELION"
click at [596, 376] on input "Continue" at bounding box center [533, 365] width 175 height 34
type input "Create Schedule"
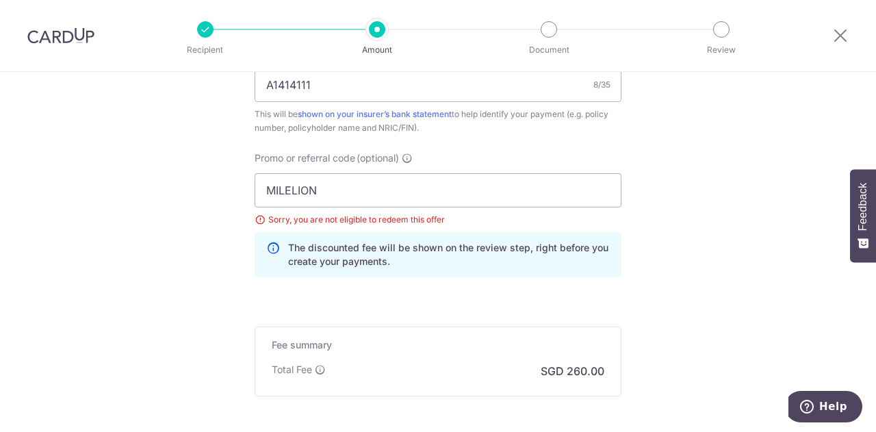
scroll to position [820, 0]
drag, startPoint x: 322, startPoint y: 187, endPoint x: 235, endPoint y: 174, distance: 87.8
paste input "OFF225"
type input "OFF225"
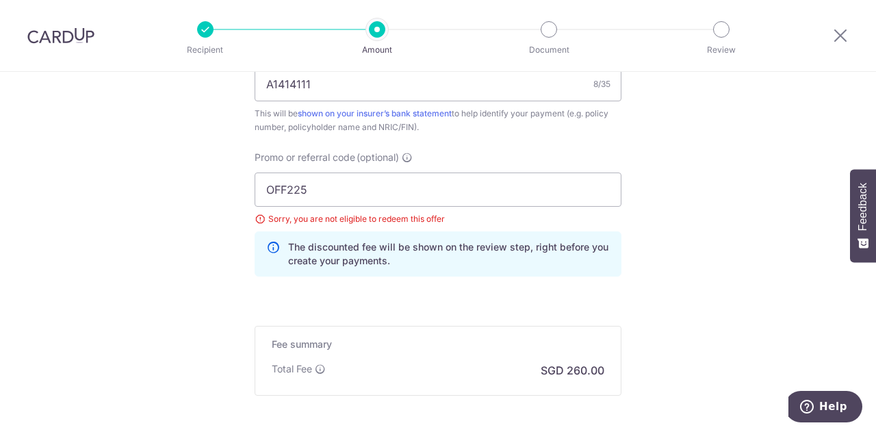
drag, startPoint x: 687, startPoint y: 250, endPoint x: 664, endPoint y: 251, distance: 23.3
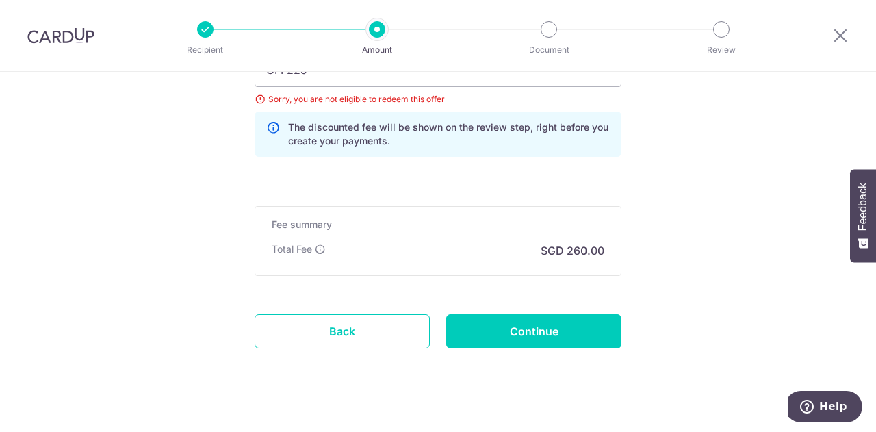
scroll to position [956, 0]
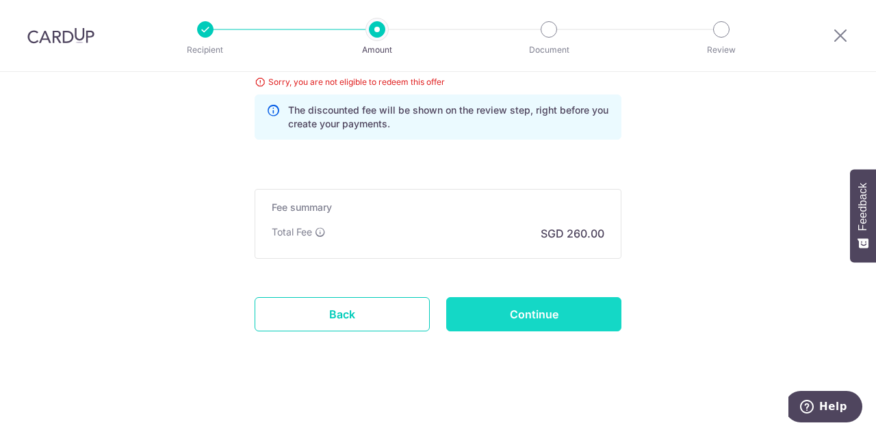
click at [508, 315] on input "Continue" at bounding box center [533, 314] width 175 height 34
type input "Update Schedule"
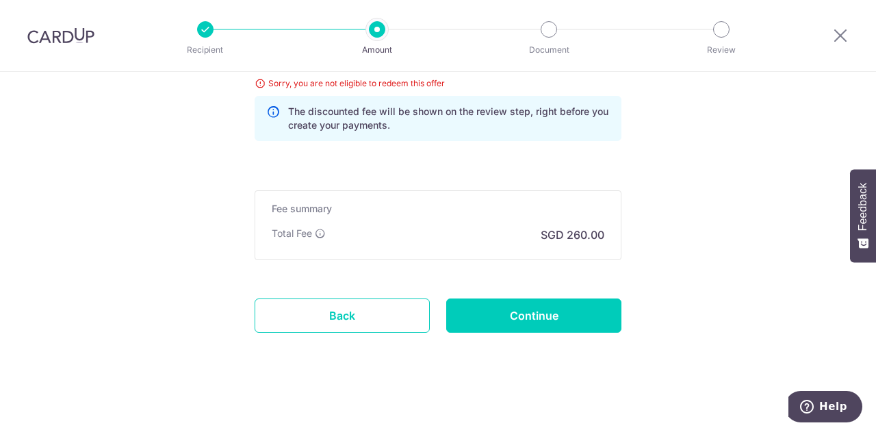
scroll to position [956, 0]
click at [331, 317] on link "Back" at bounding box center [341, 314] width 175 height 34
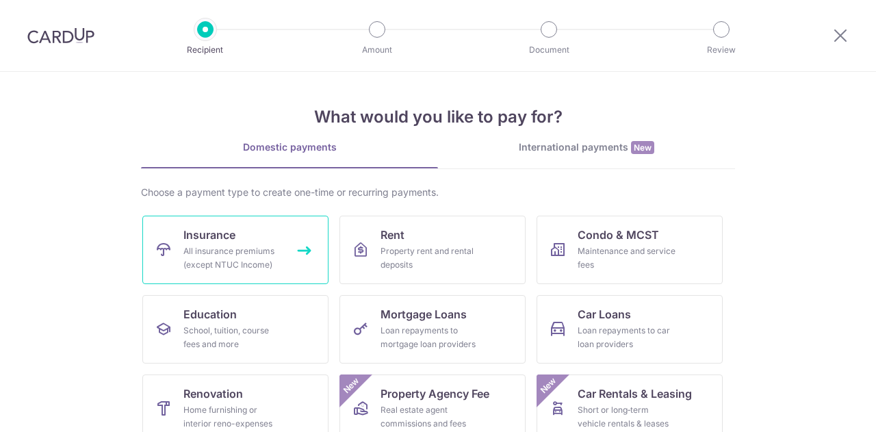
click at [216, 238] on span "Insurance" at bounding box center [209, 234] width 52 height 16
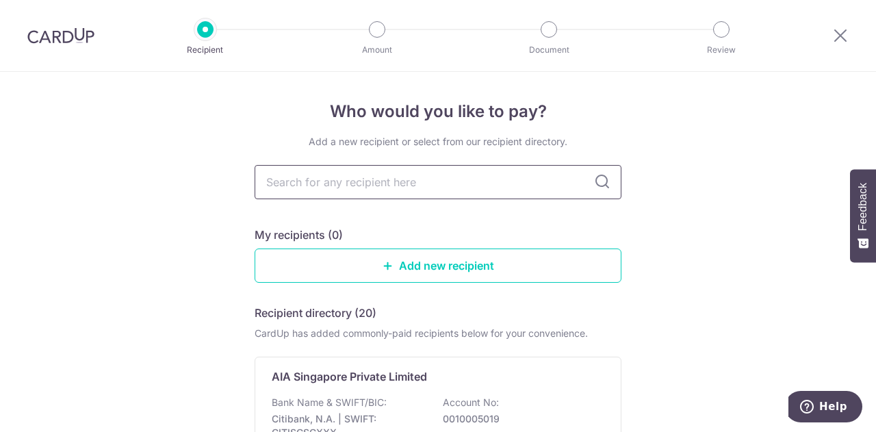
click at [396, 187] on input "text" at bounding box center [437, 182] width 367 height 34
click at [371, 174] on input "text" at bounding box center [437, 182] width 367 height 34
type input "pr"
type input "pru"
type input "prude"
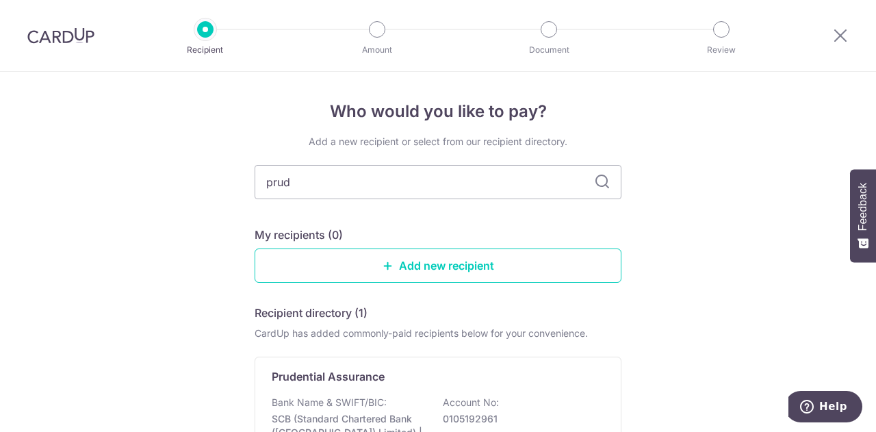
type input "prudn"
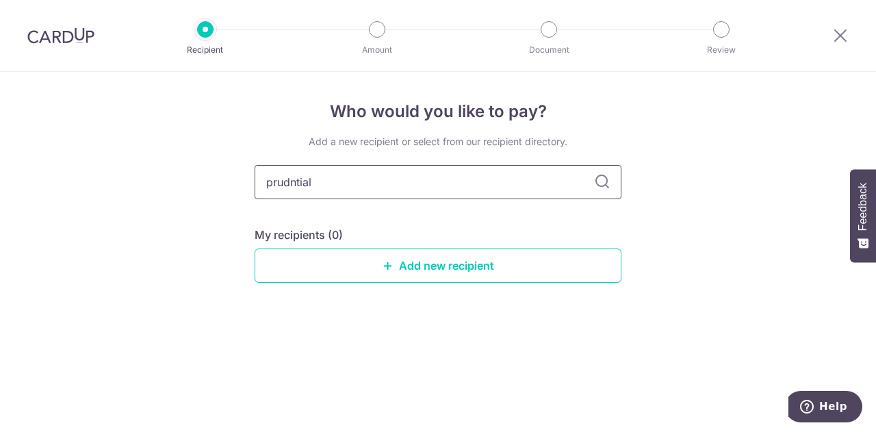
type input "prudntial"
type input "prud"
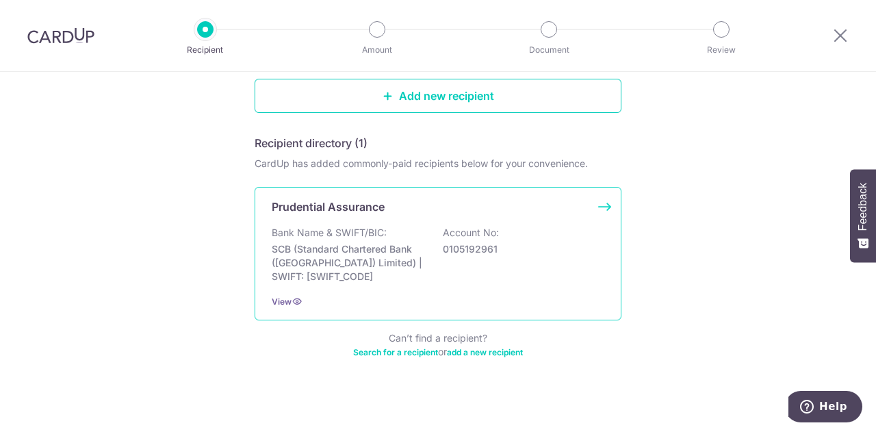
scroll to position [176, 0]
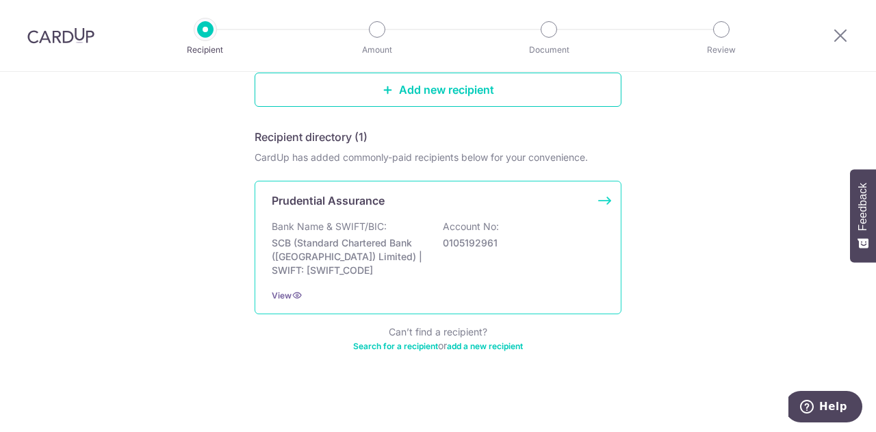
click at [369, 244] on p "SCB (Standard Chartered Bank (Singapore) Limited) | SWIFT: SCBLSG22XXX" at bounding box center [348, 256] width 153 height 41
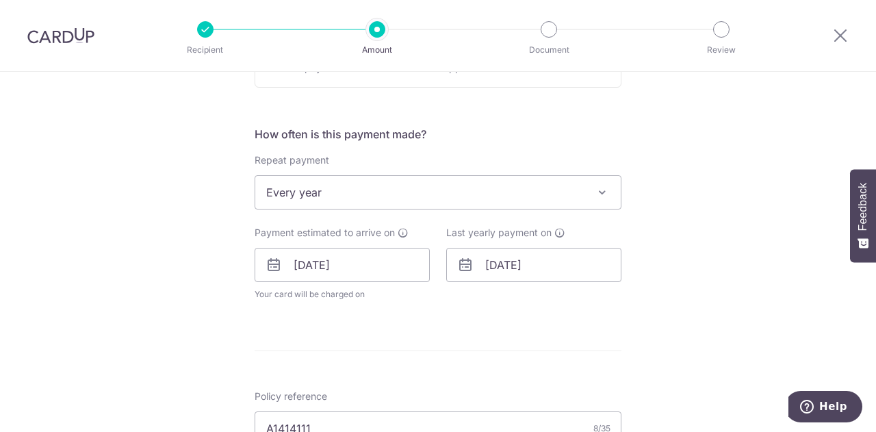
scroll to position [476, 0]
click at [542, 195] on span "Every year" at bounding box center [437, 191] width 365 height 33
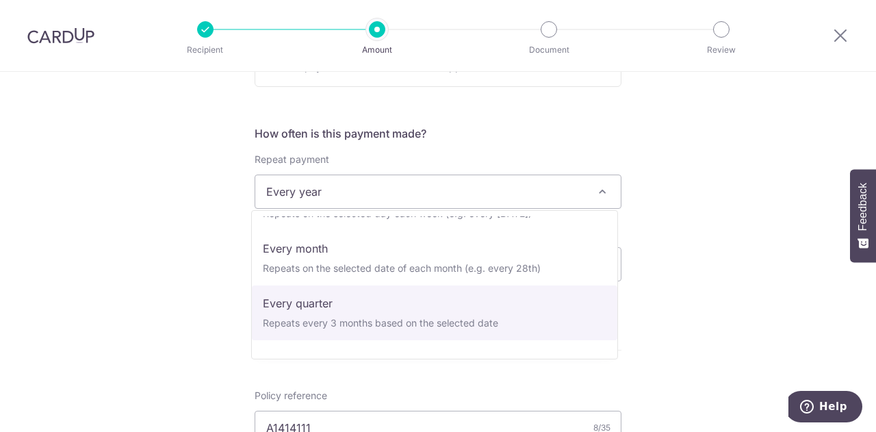
scroll to position [0, 0]
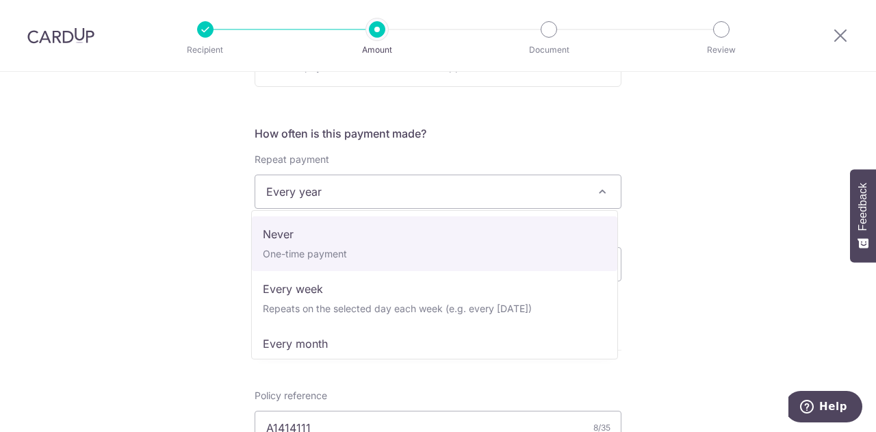
select select "1"
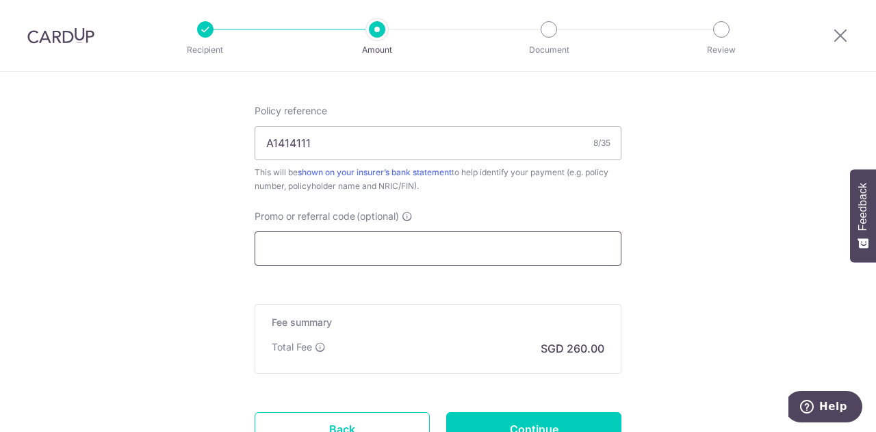
click at [447, 244] on input "Promo or referral code (optional)" at bounding box center [437, 248] width 367 height 34
paste input "MILELION"
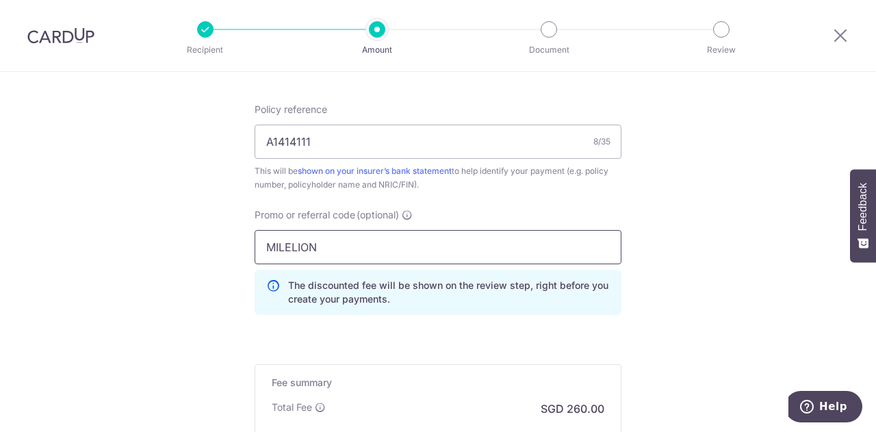
type input "MILELION"
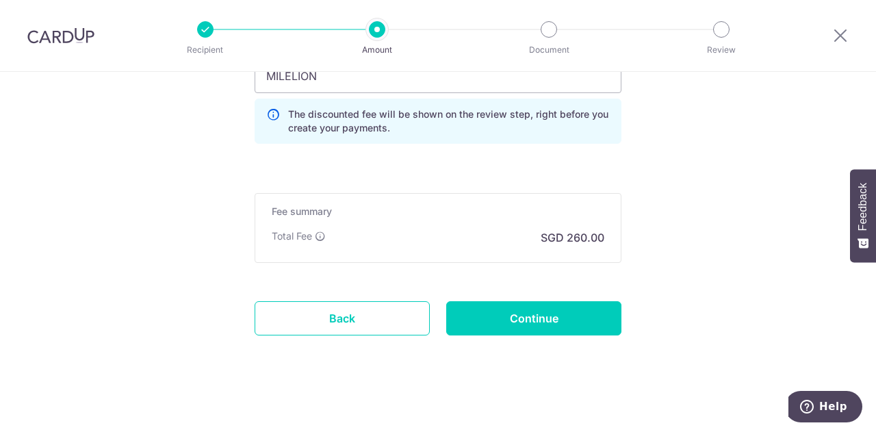
scroll to position [993, 0]
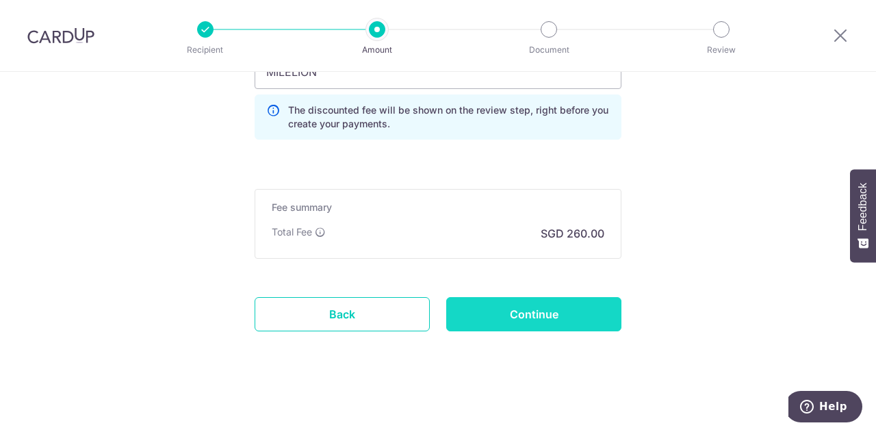
click at [570, 315] on input "Continue" at bounding box center [533, 314] width 175 height 34
type input "Update Schedule"
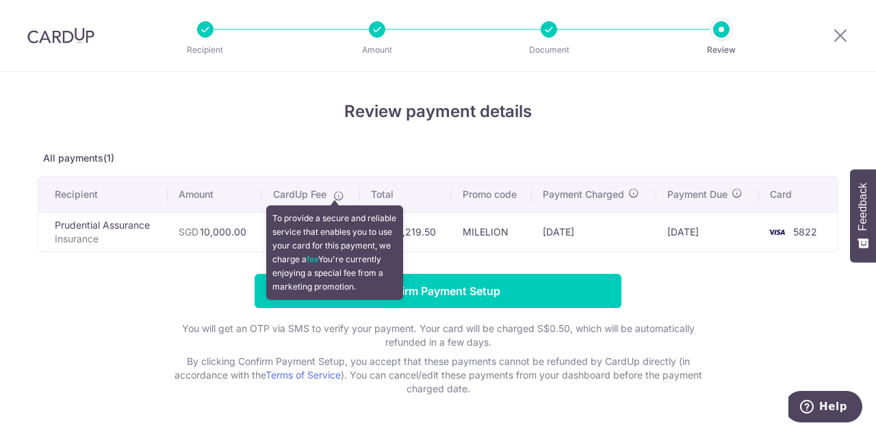
click at [337, 192] on icon at bounding box center [338, 195] width 11 height 11
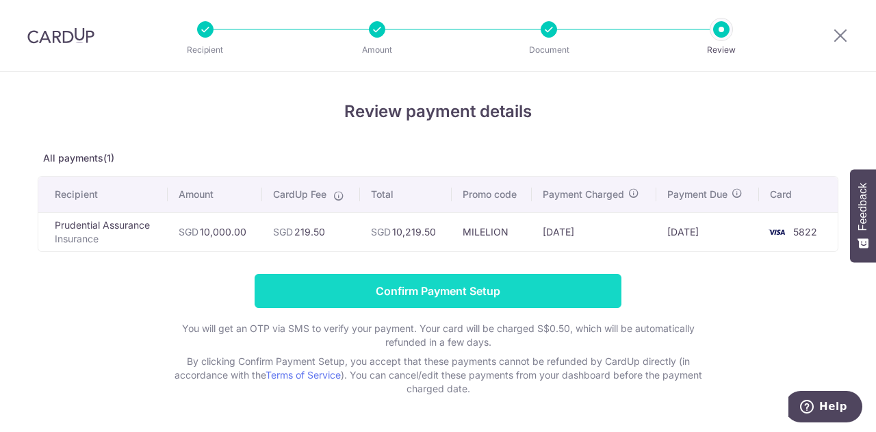
click at [521, 294] on input "Confirm Payment Setup" at bounding box center [437, 291] width 367 height 34
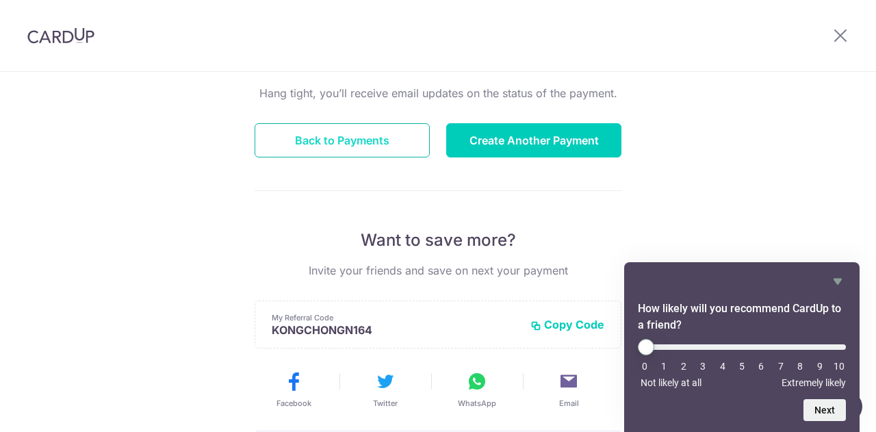
scroll to position [136, 0]
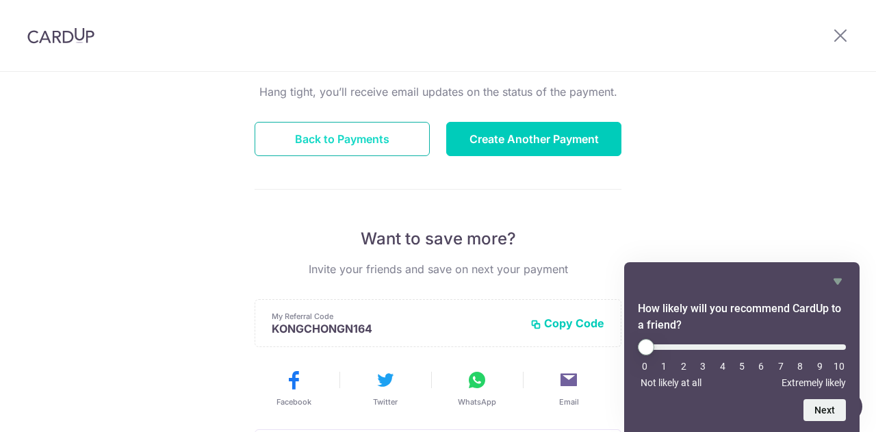
click at [378, 148] on button "Back to Payments" at bounding box center [341, 139] width 175 height 34
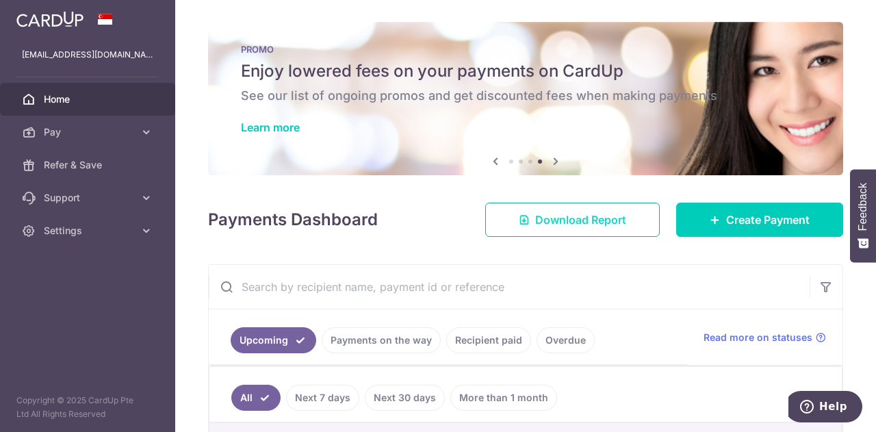
click at [578, 222] on span "Download Report" at bounding box center [580, 219] width 91 height 16
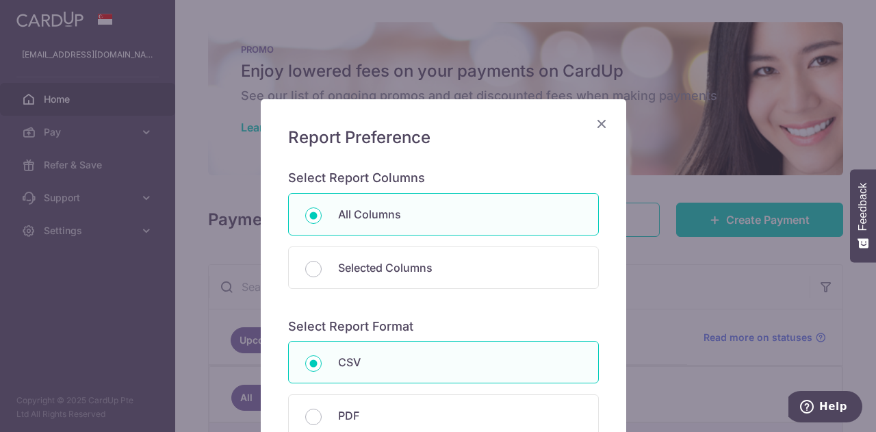
click at [594, 126] on icon "Close" at bounding box center [601, 123] width 16 height 17
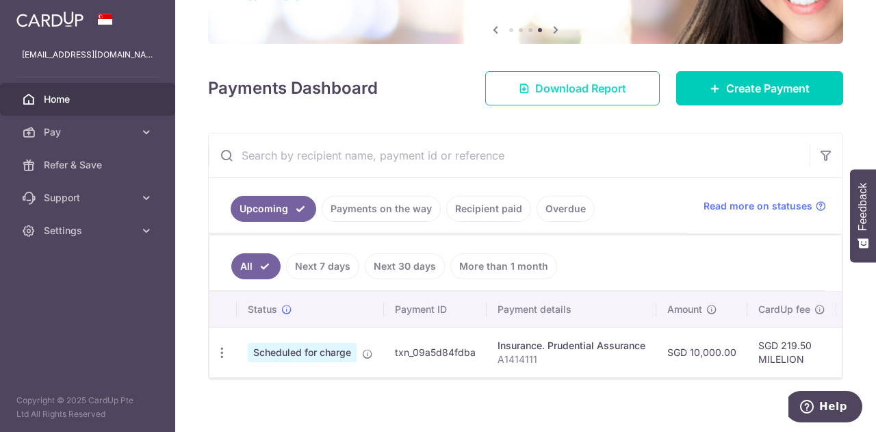
scroll to position [148, 0]
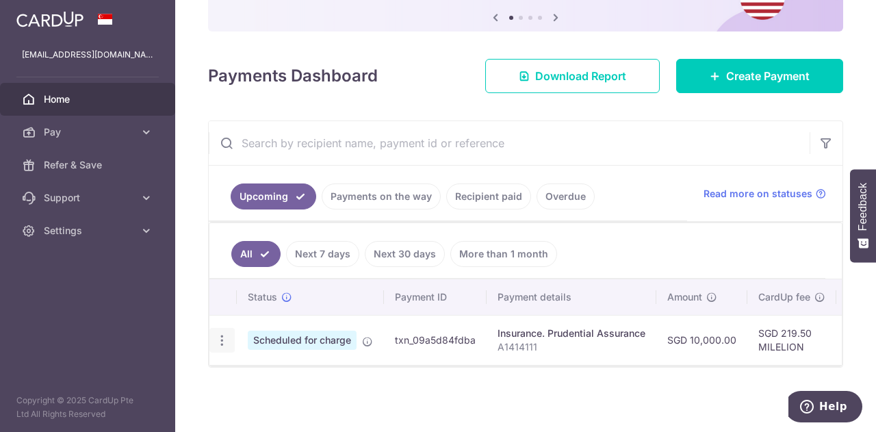
click at [216, 335] on icon "button" at bounding box center [222, 340] width 14 height 14
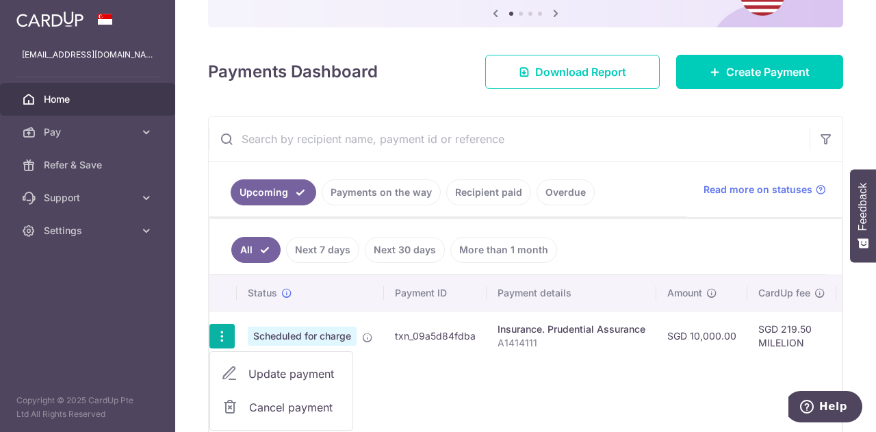
click at [298, 366] on span "Update payment" at bounding box center [294, 373] width 93 height 16
radio input "true"
type input "10,000.00"
type input "19/09/2025"
type input "A1414111"
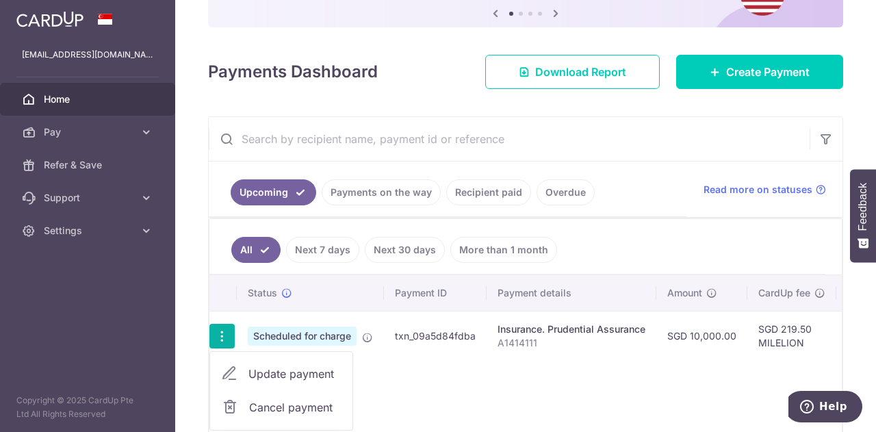
type input "MILELION"
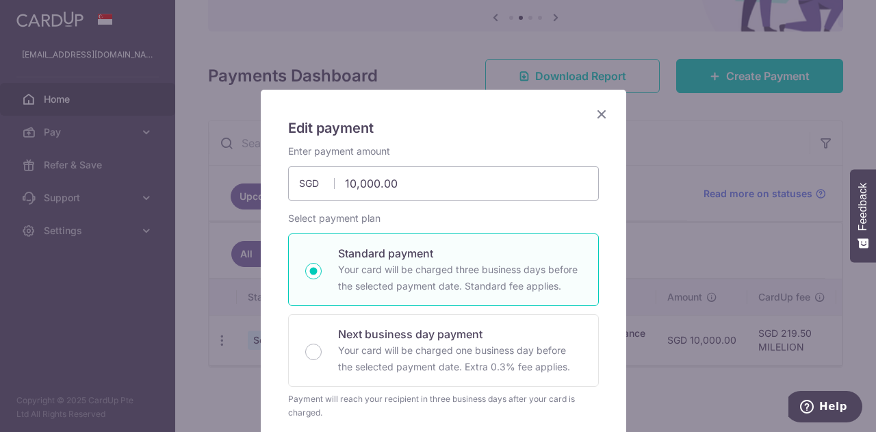
scroll to position [0, 0]
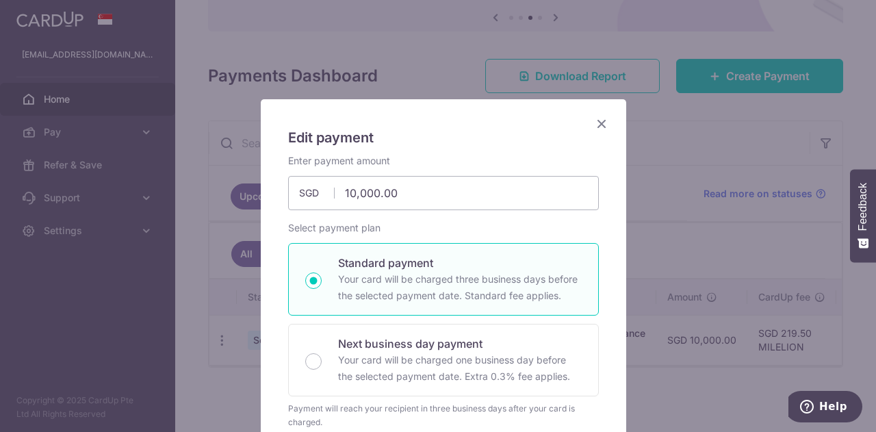
click at [596, 120] on icon "Close" at bounding box center [601, 123] width 16 height 17
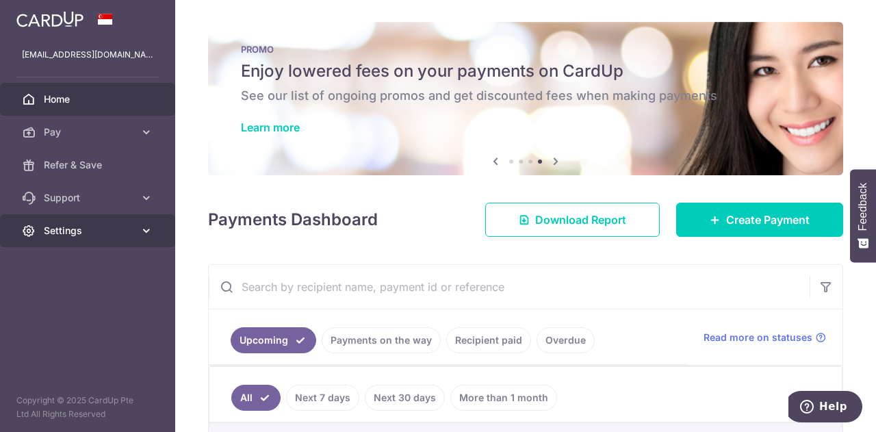
click at [81, 226] on span "Settings" at bounding box center [89, 231] width 90 height 14
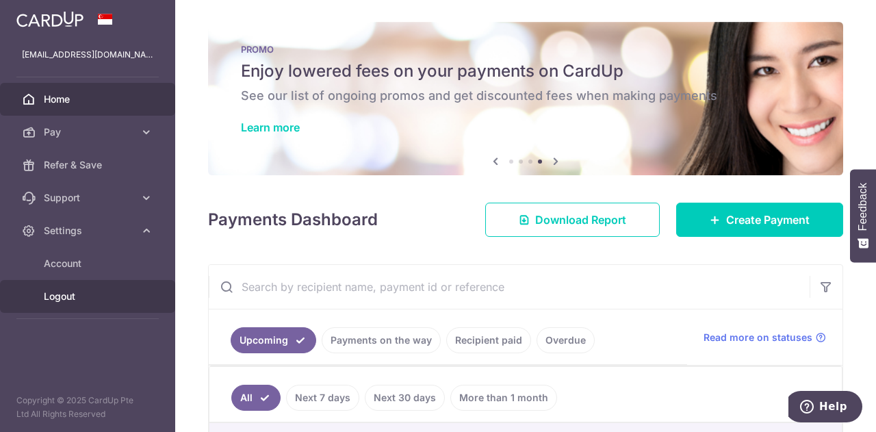
click at [71, 293] on span "Logout" at bounding box center [89, 296] width 90 height 14
